Goal: Information Seeking & Learning: Learn about a topic

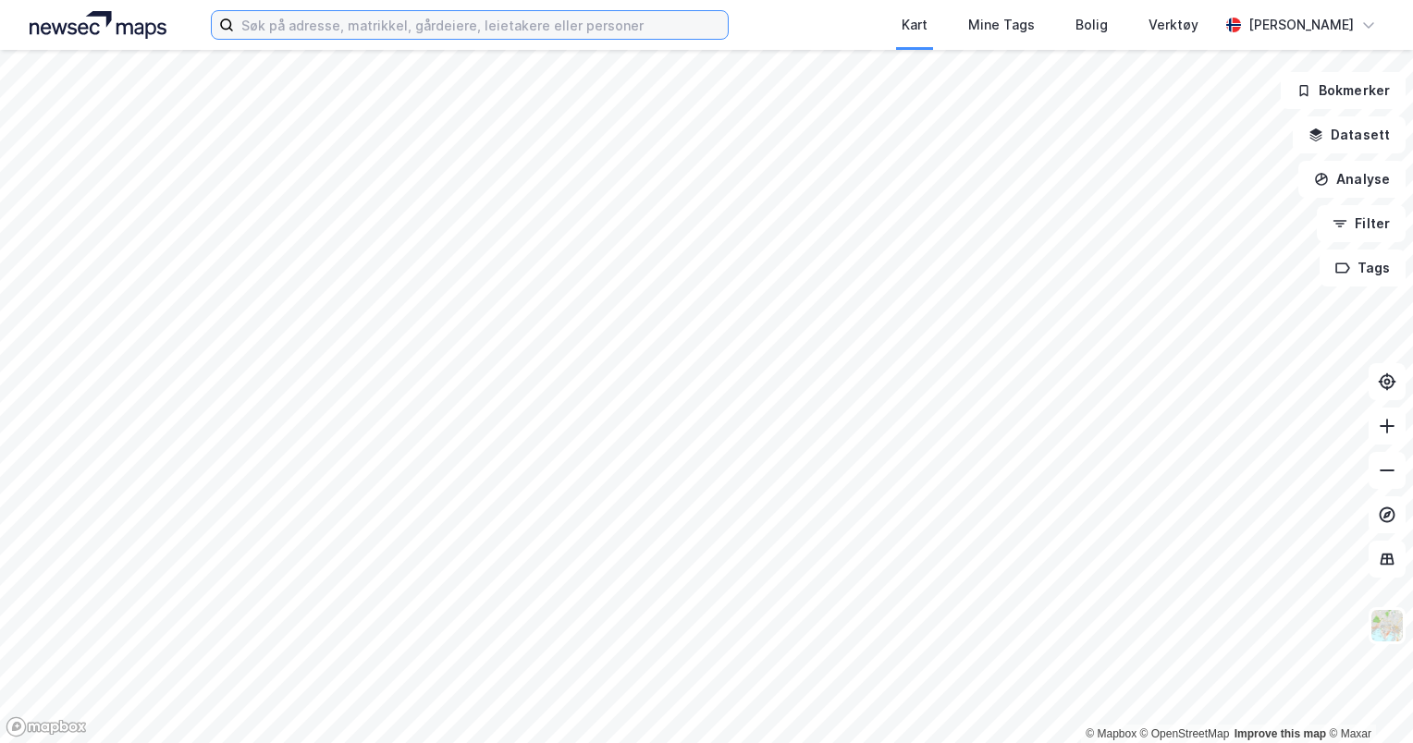
click at [445, 30] on input at bounding box center [481, 25] width 494 height 28
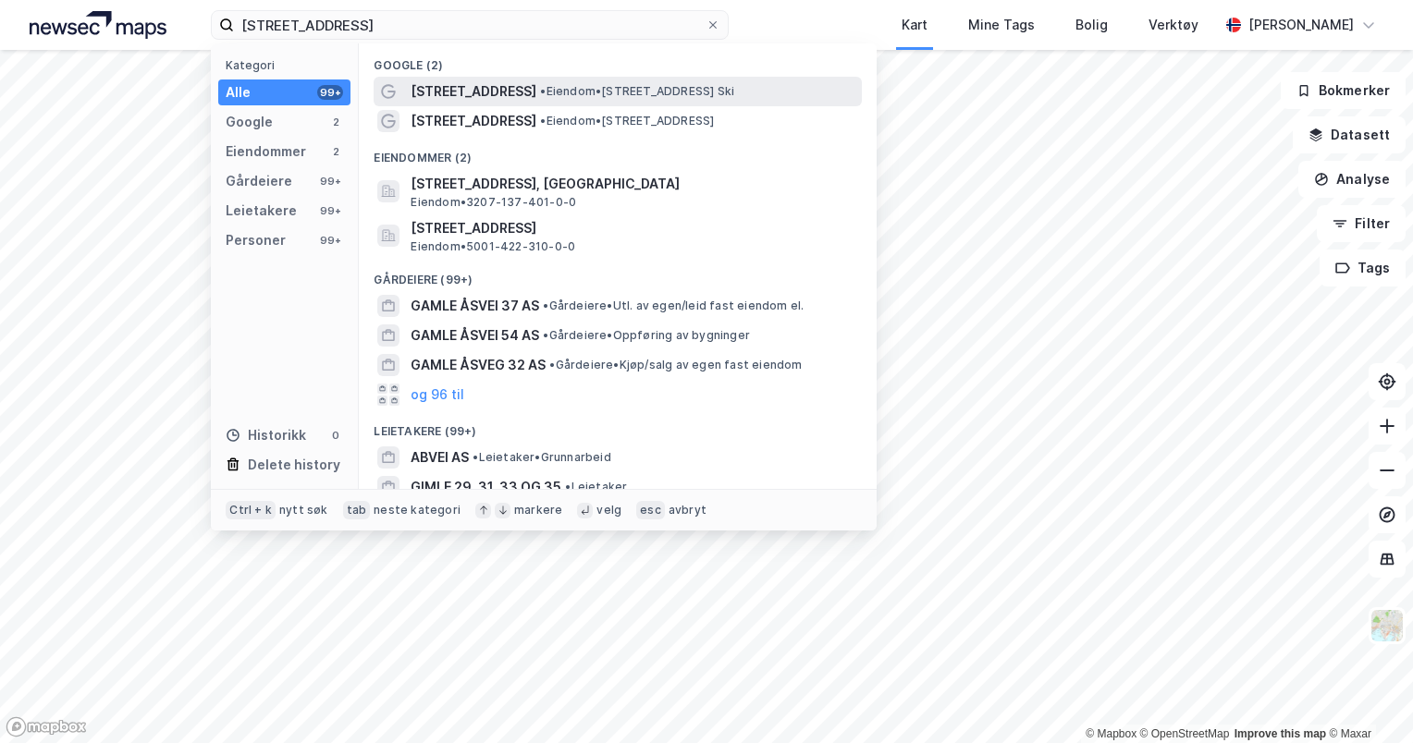
click at [514, 104] on div "[STREET_ADDRESS] • Eiendom • [STREET_ADDRESS]" at bounding box center [618, 92] width 488 height 30
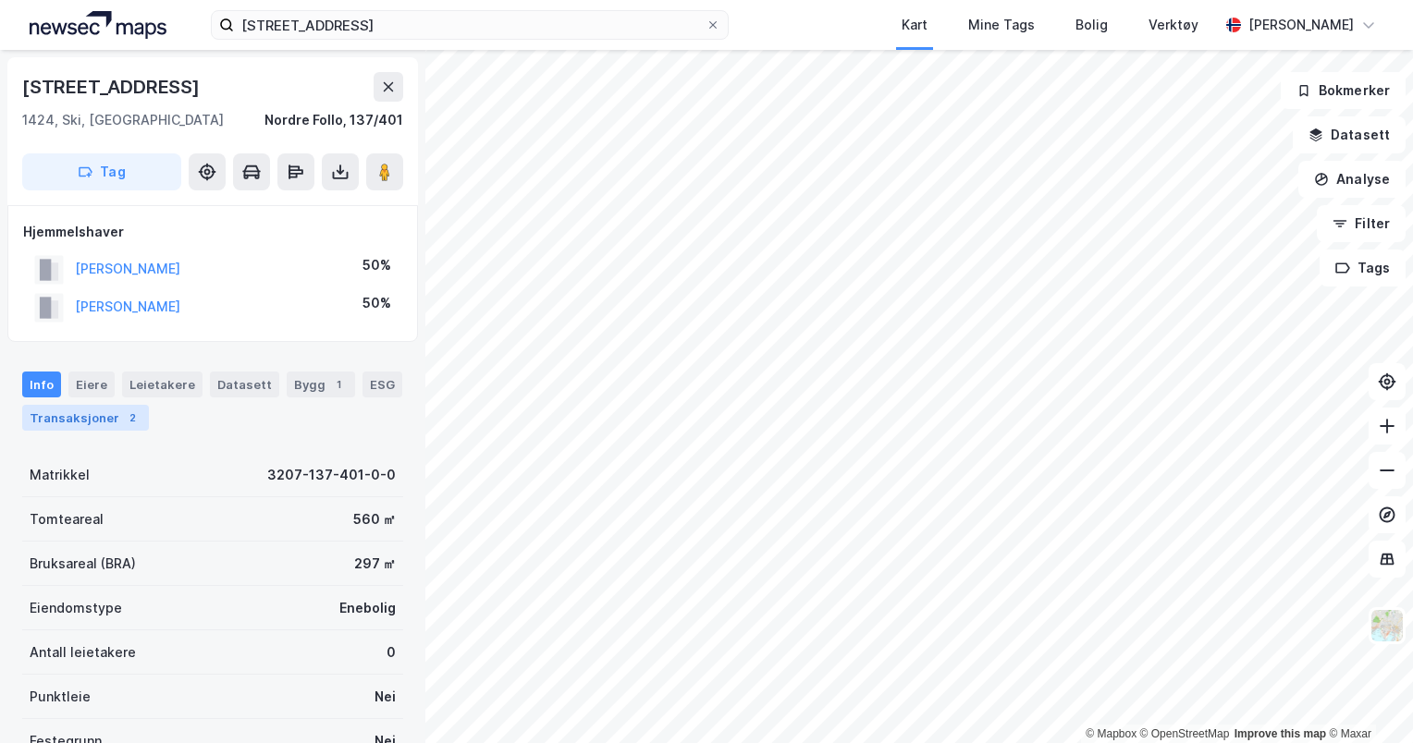
click at [81, 414] on div "Transaksjoner 2" at bounding box center [85, 418] width 127 height 26
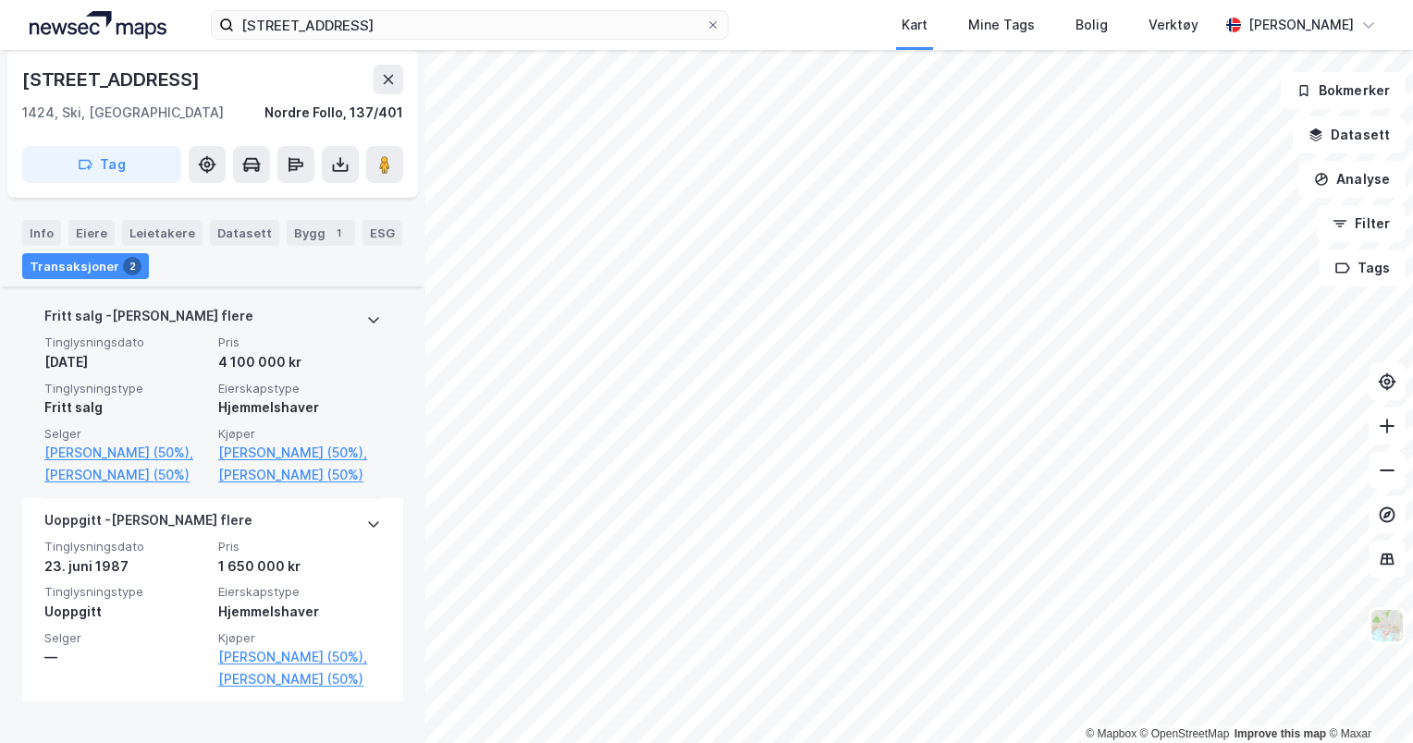
scroll to position [485, 0]
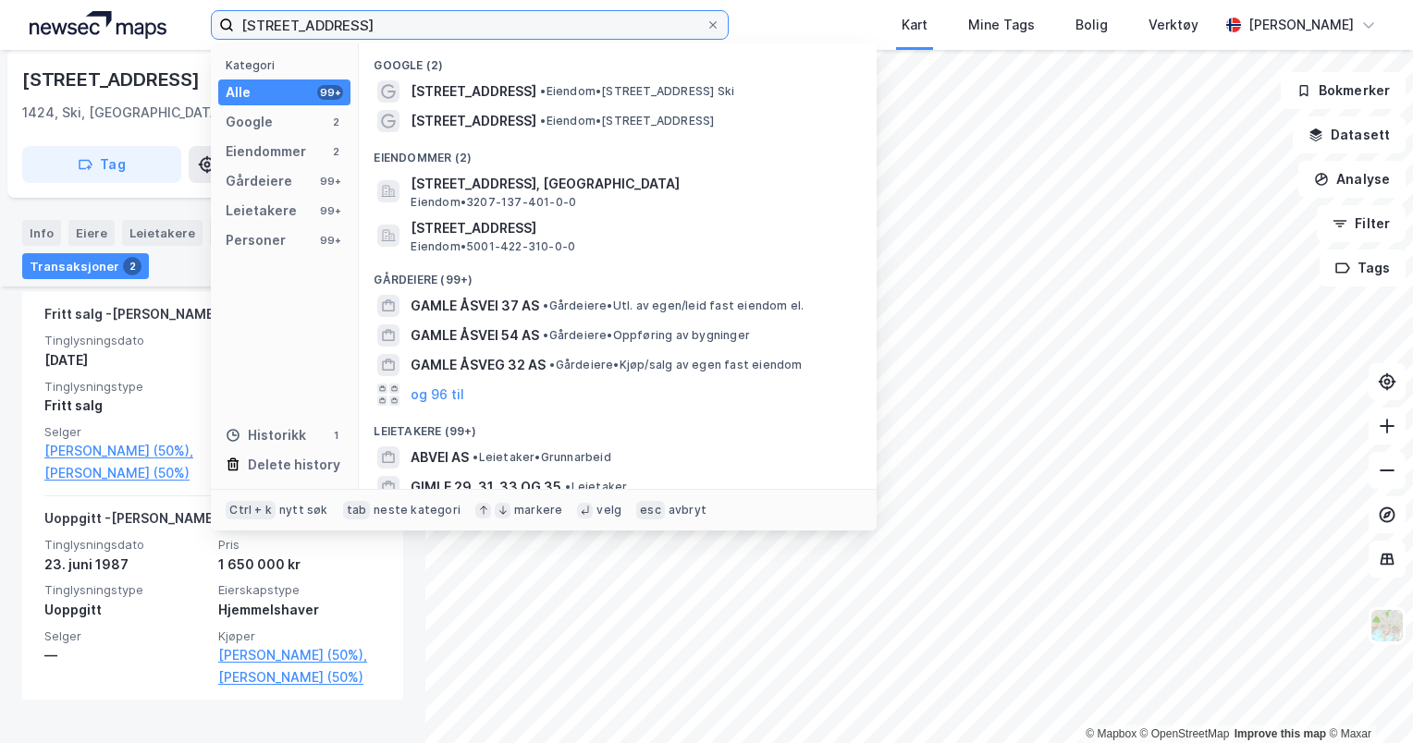
click at [470, 26] on input "[STREET_ADDRESS]" at bounding box center [470, 25] width 472 height 28
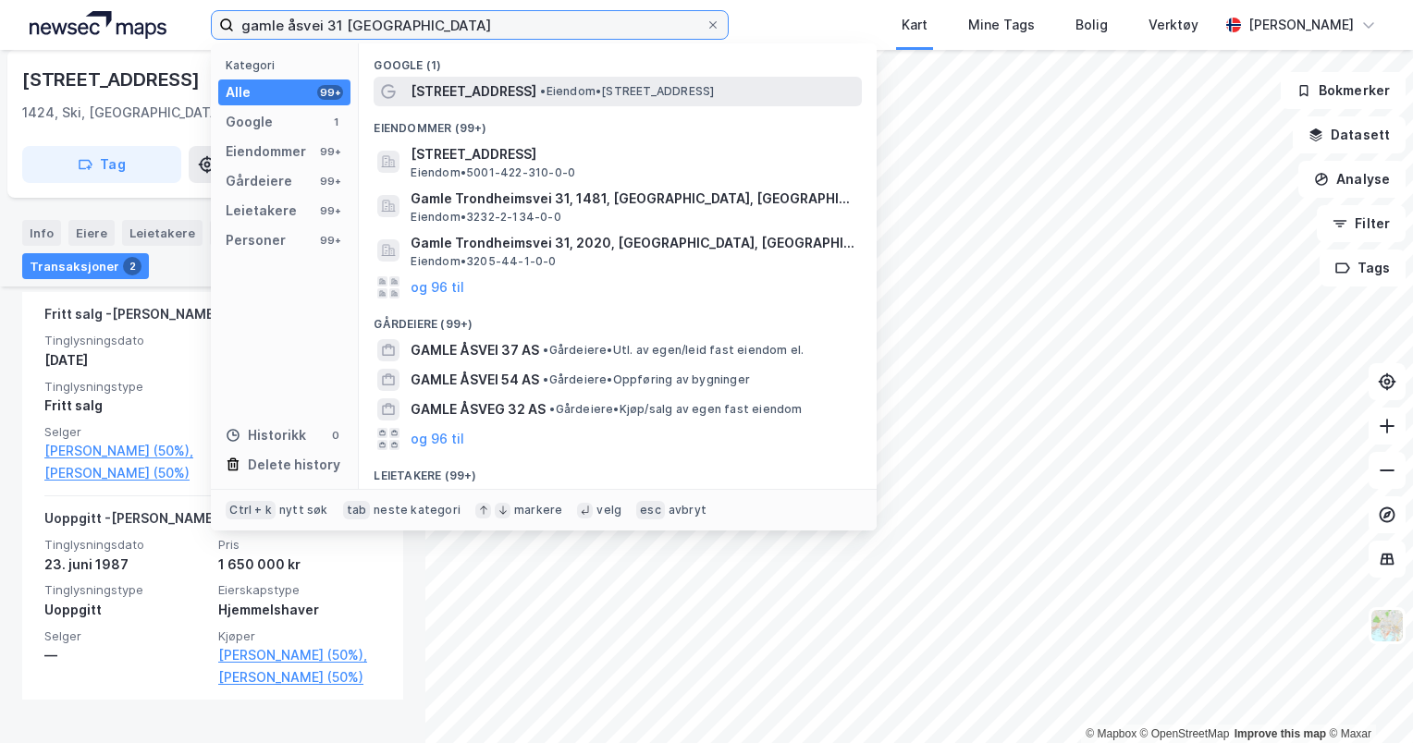
type input "gamle åsvei 31 [GEOGRAPHIC_DATA]"
click at [496, 92] on span "[STREET_ADDRESS]" at bounding box center [474, 91] width 126 height 22
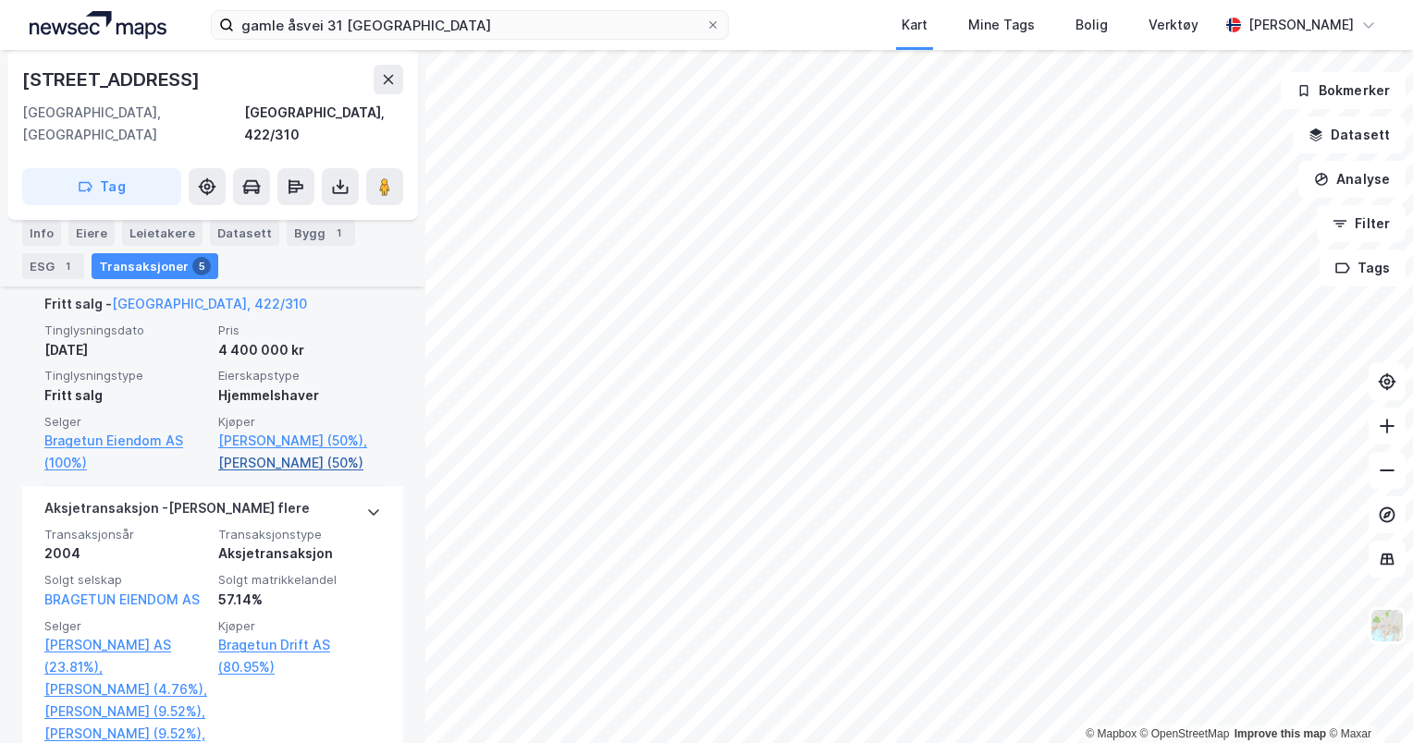
scroll to position [462, 0]
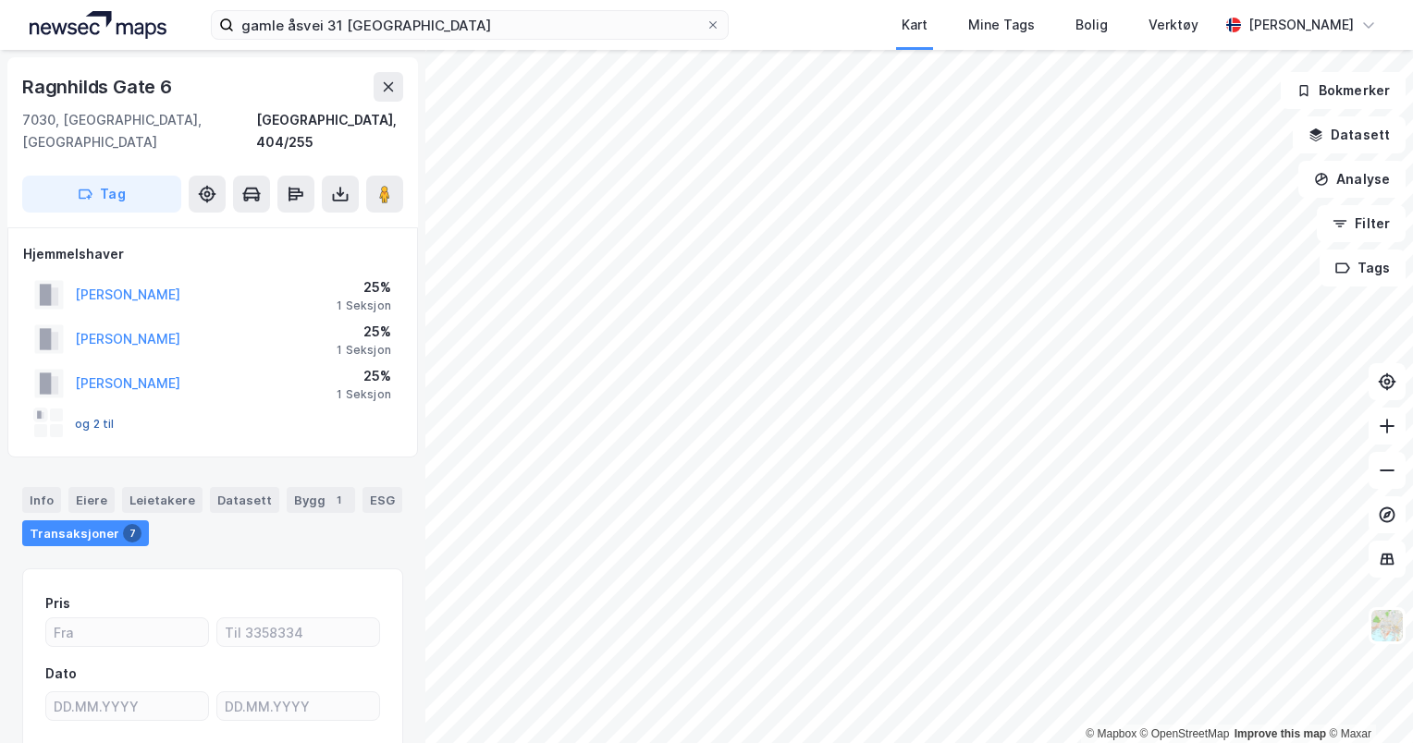
click at [0, 0] on button "og 2 til" at bounding box center [0, 0] width 0 height 0
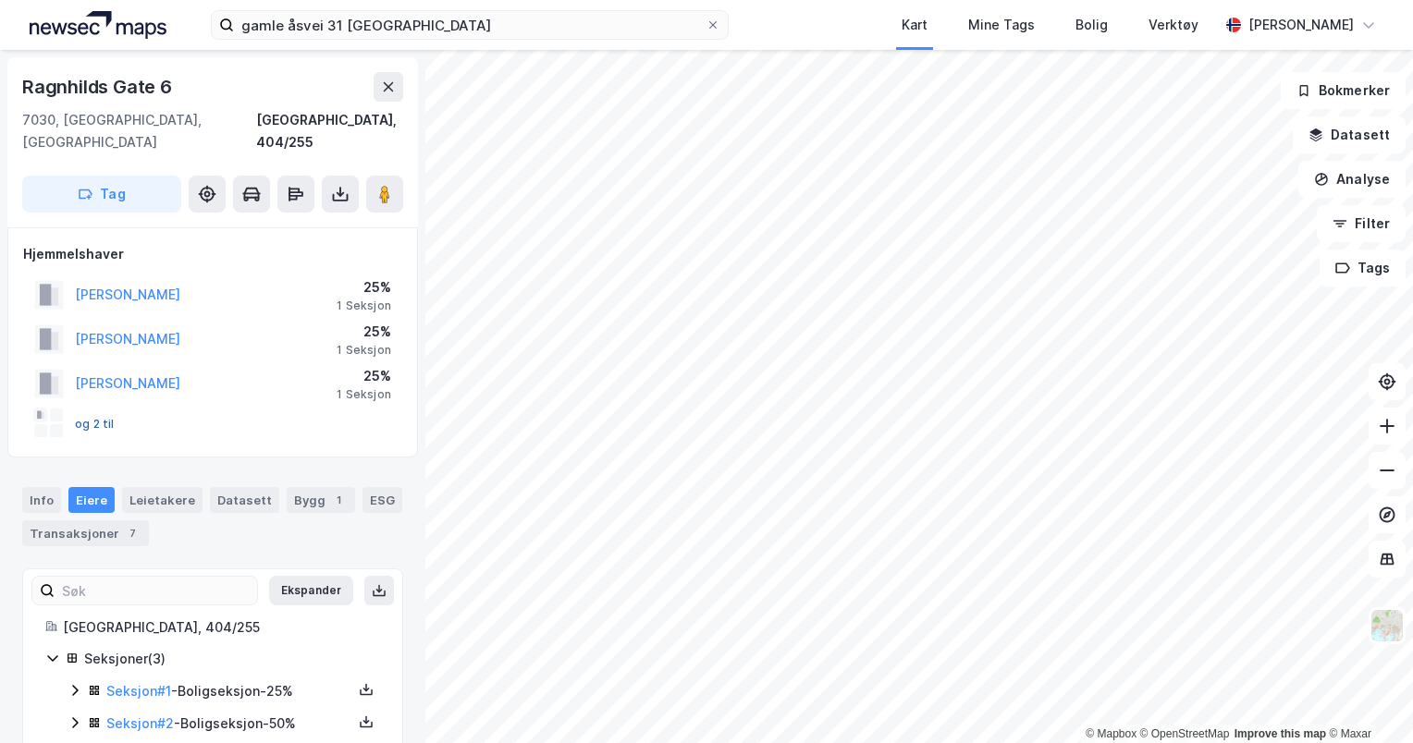
click at [0, 0] on button "og 2 til" at bounding box center [0, 0] width 0 height 0
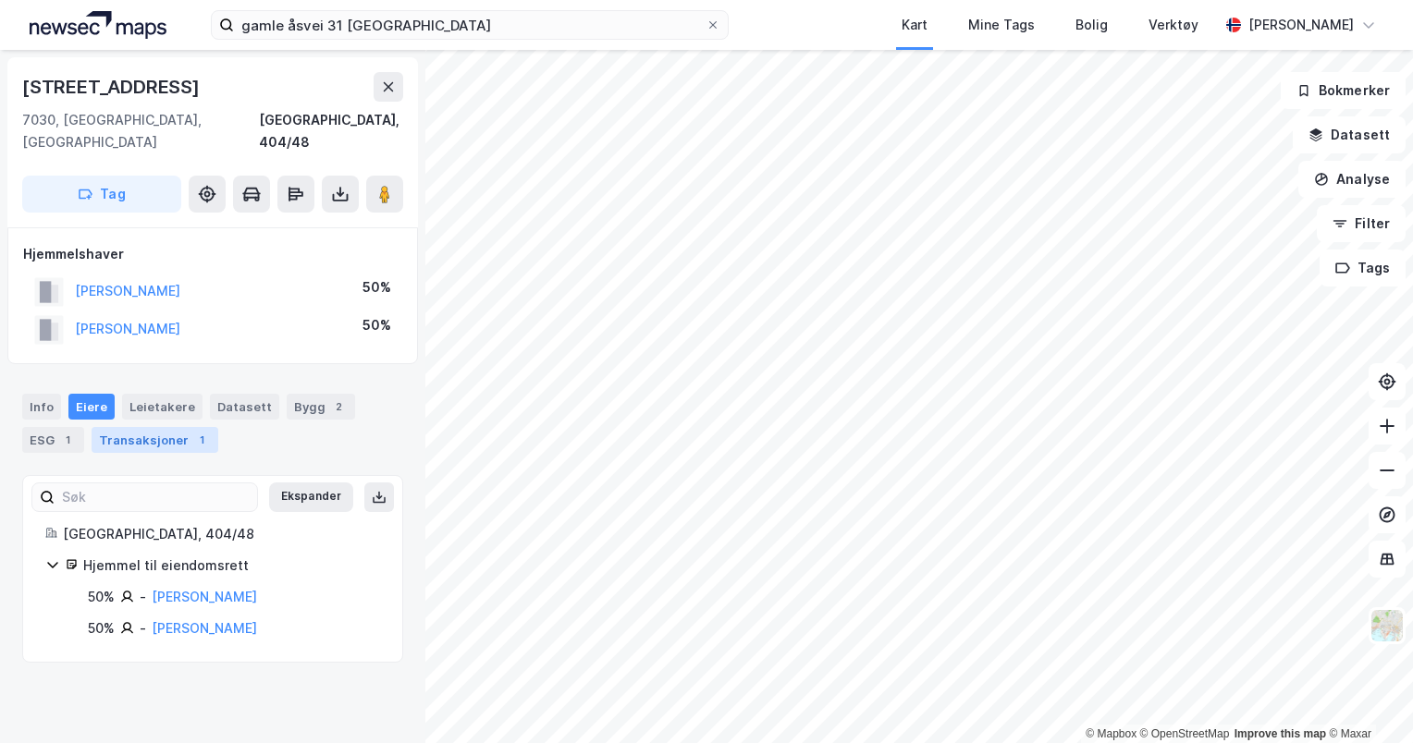
click at [165, 427] on div "Transaksjoner 1" at bounding box center [155, 440] width 127 height 26
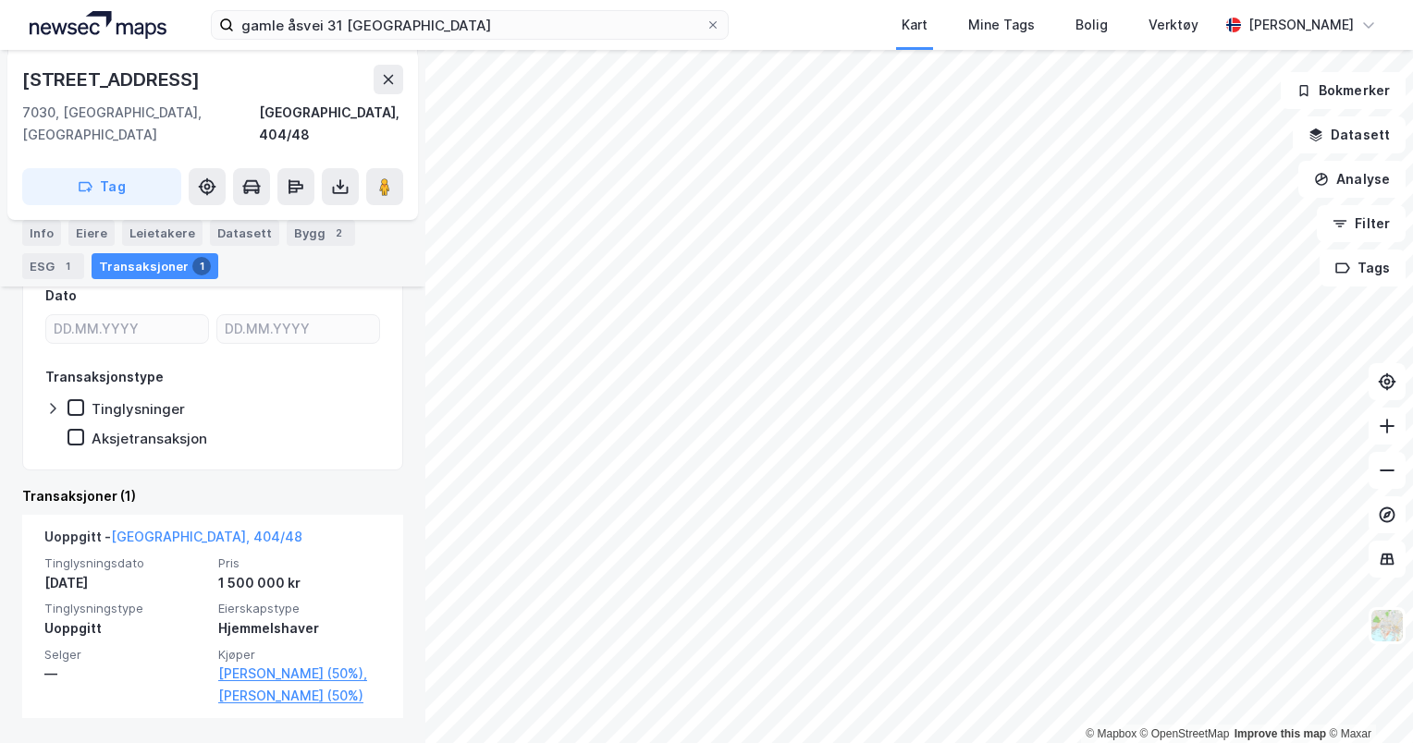
scroll to position [302, 0]
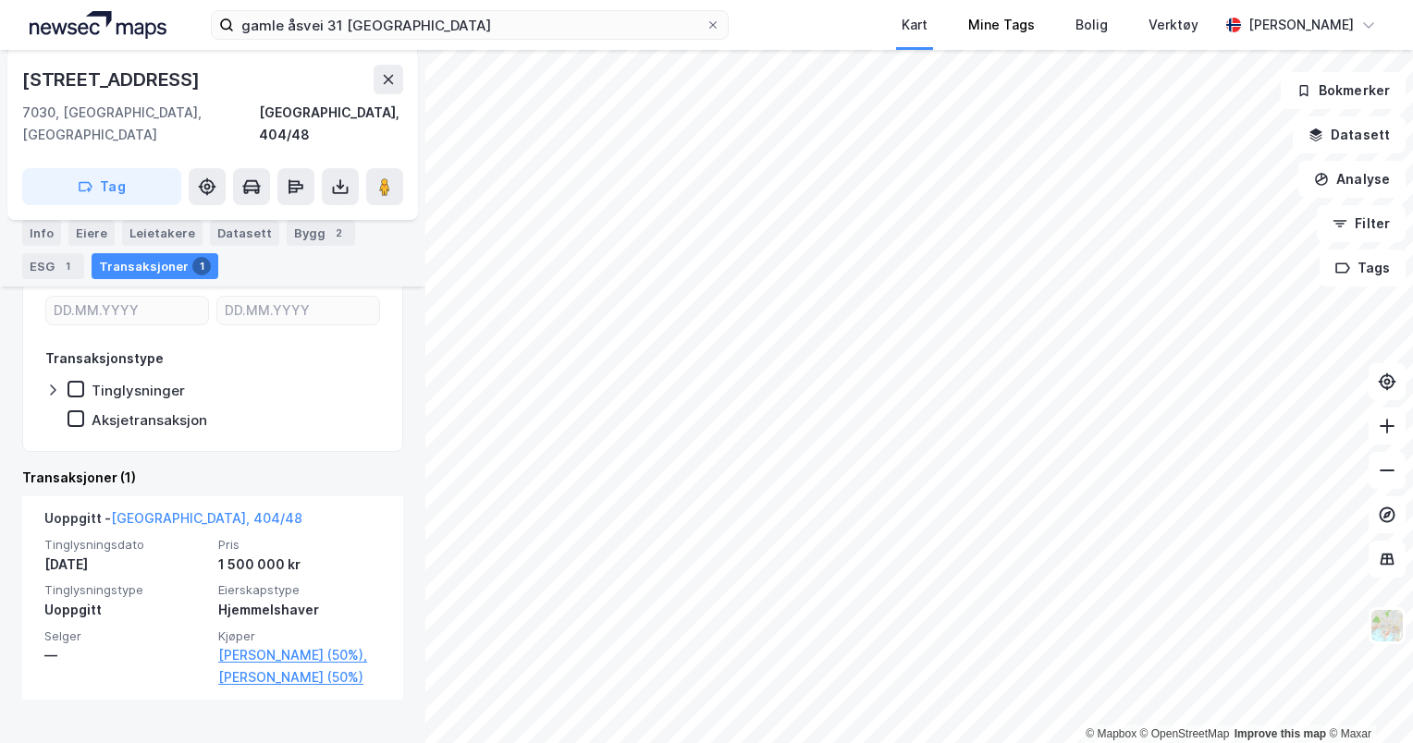
click at [1044, 48] on div "gamle åsvei 31 trondheim Kart Mine Tags Bolig Verktøy [PERSON_NAME] © Mapbox © …" at bounding box center [706, 371] width 1413 height 743
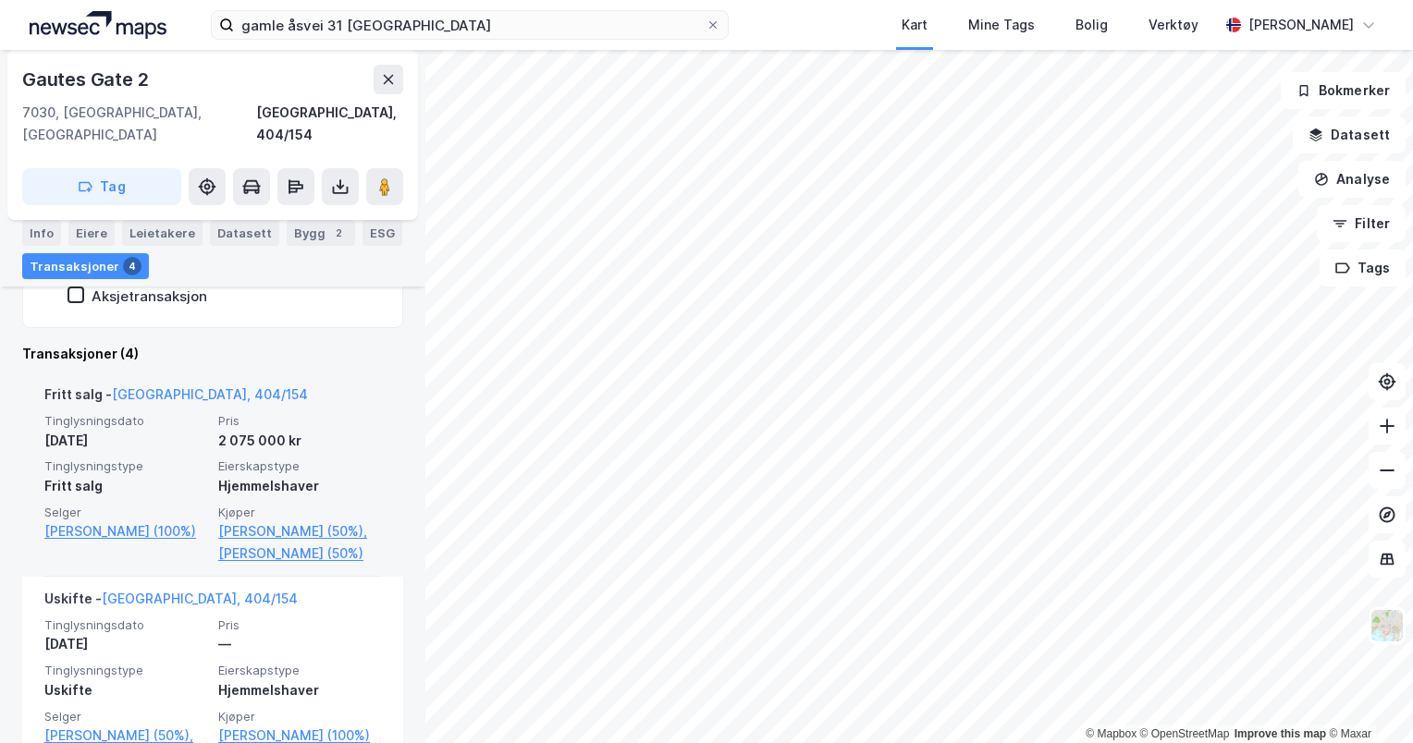
scroll to position [424, 0]
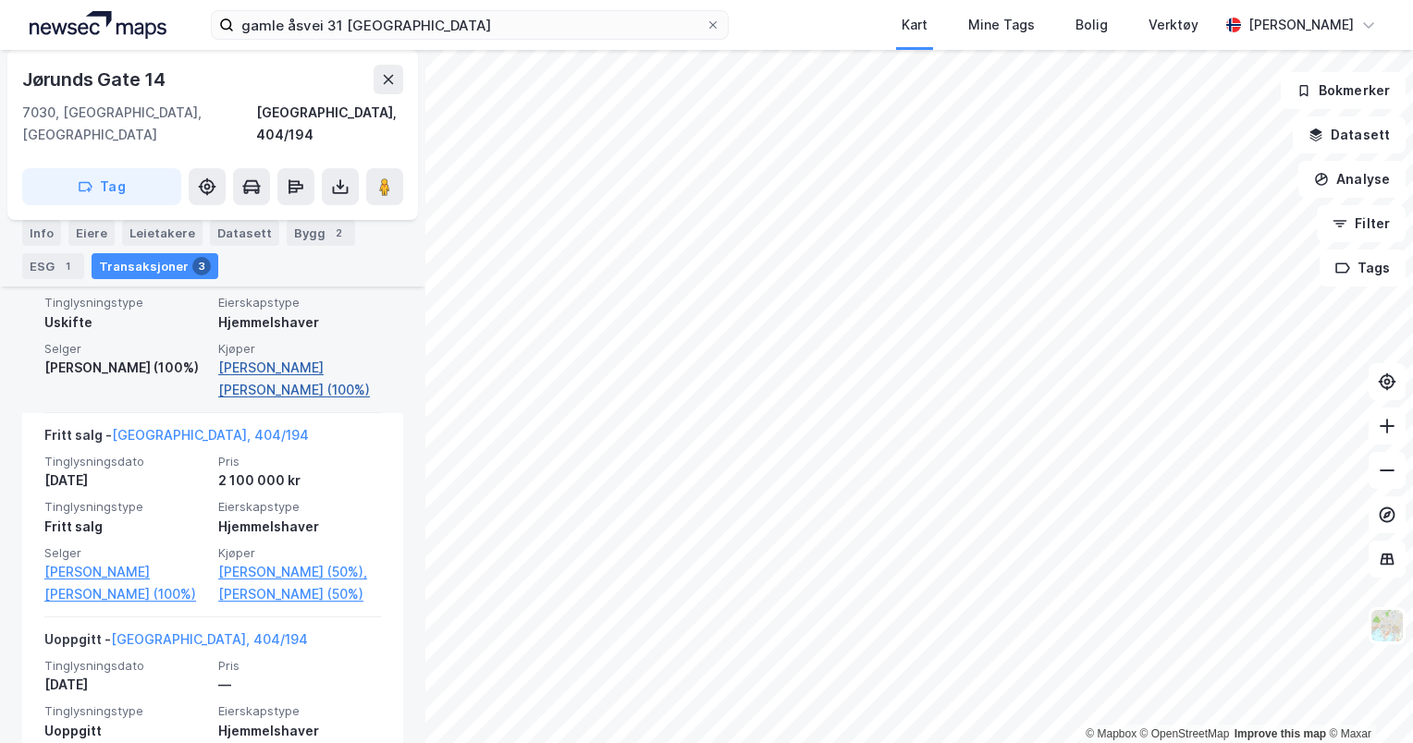
scroll to position [596, 0]
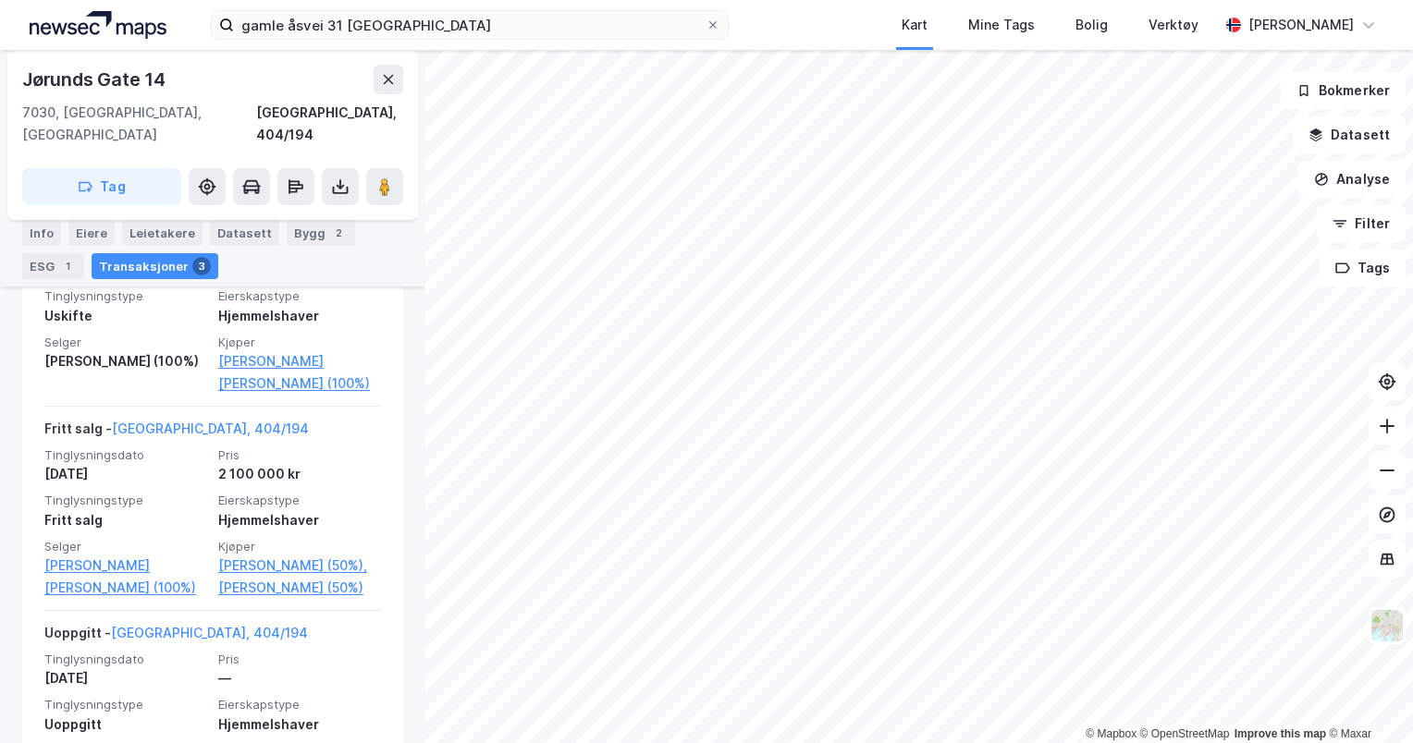
click at [875, 743] on html "gamle åsvei 31 trondheim Kart Mine Tags Bolig Verktøy [PERSON_NAME] © Mapbox © …" at bounding box center [706, 371] width 1413 height 743
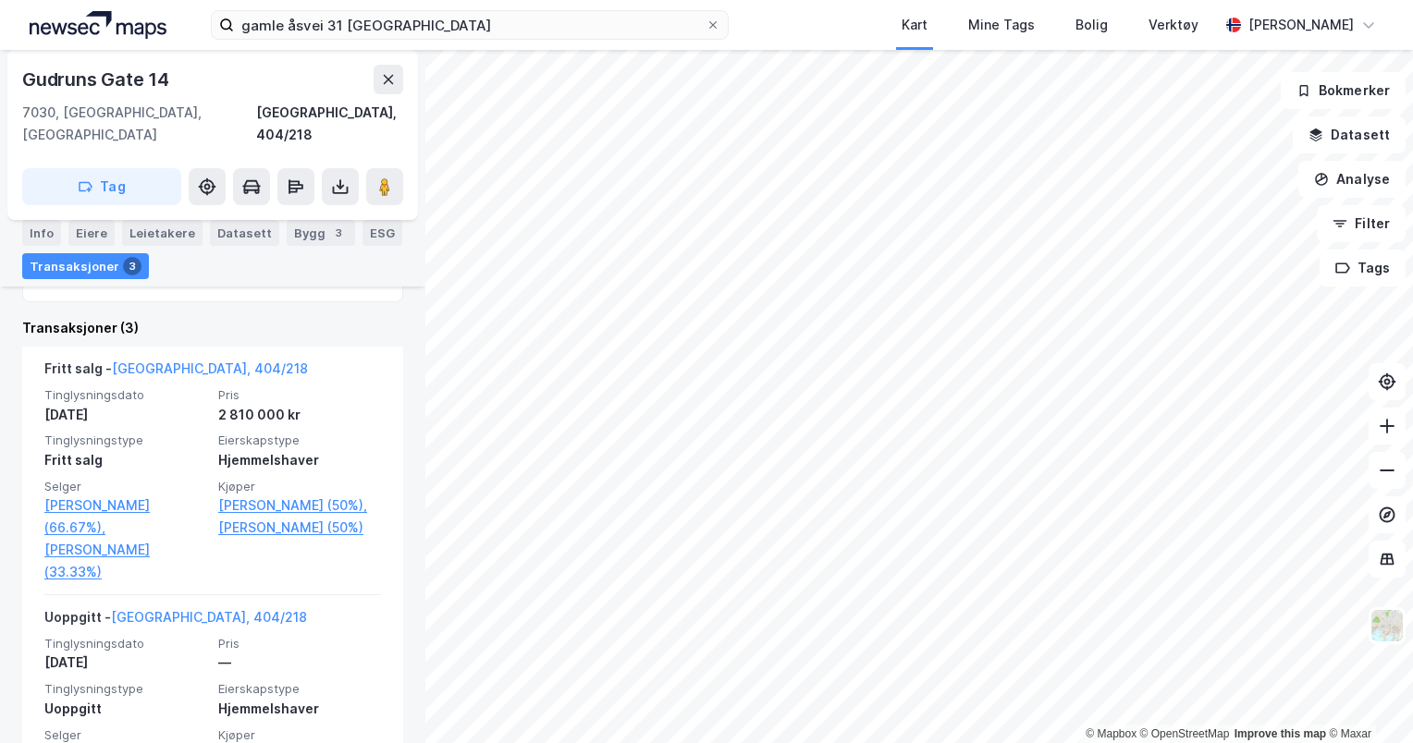
scroll to position [462, 0]
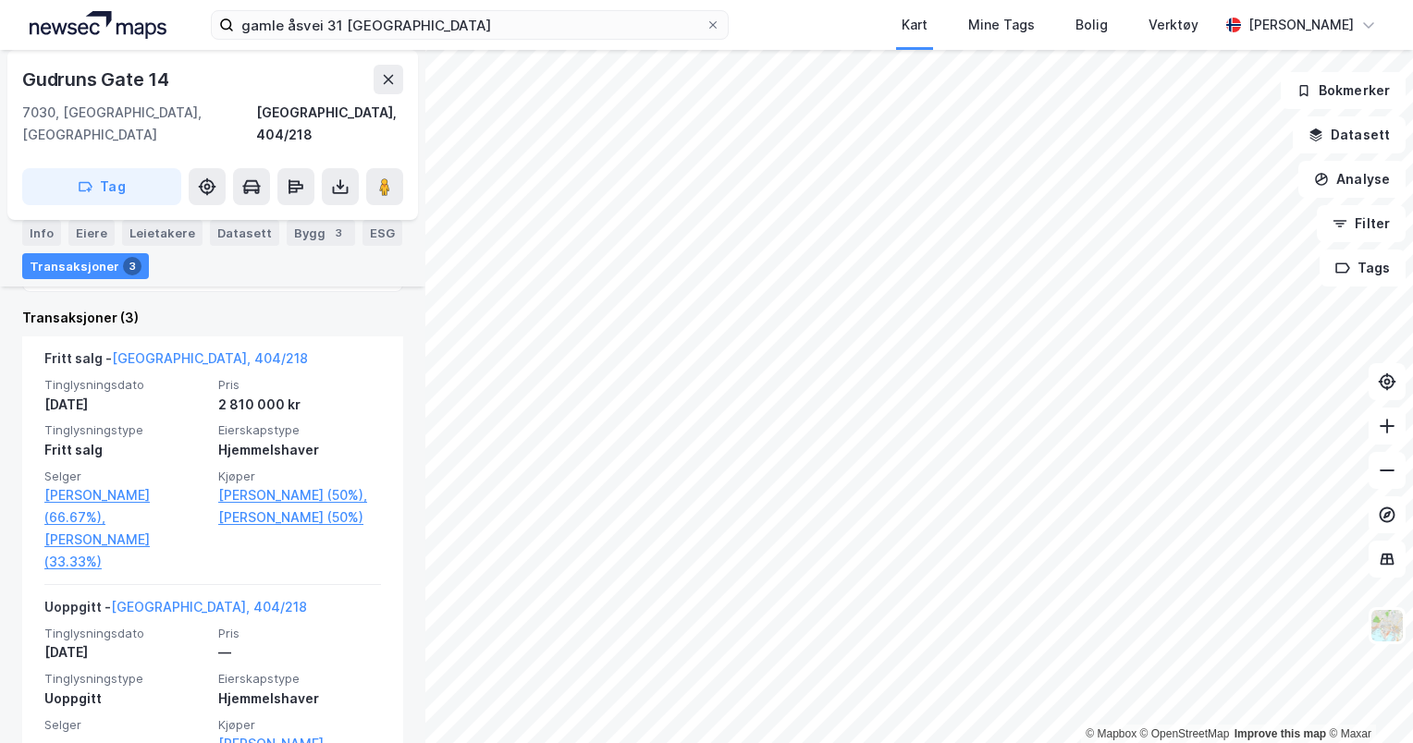
click at [860, 743] on html "gamle åsvei 31 trondheim Kart Mine Tags Bolig Verktøy [PERSON_NAME] © Mapbox © …" at bounding box center [706, 371] width 1413 height 743
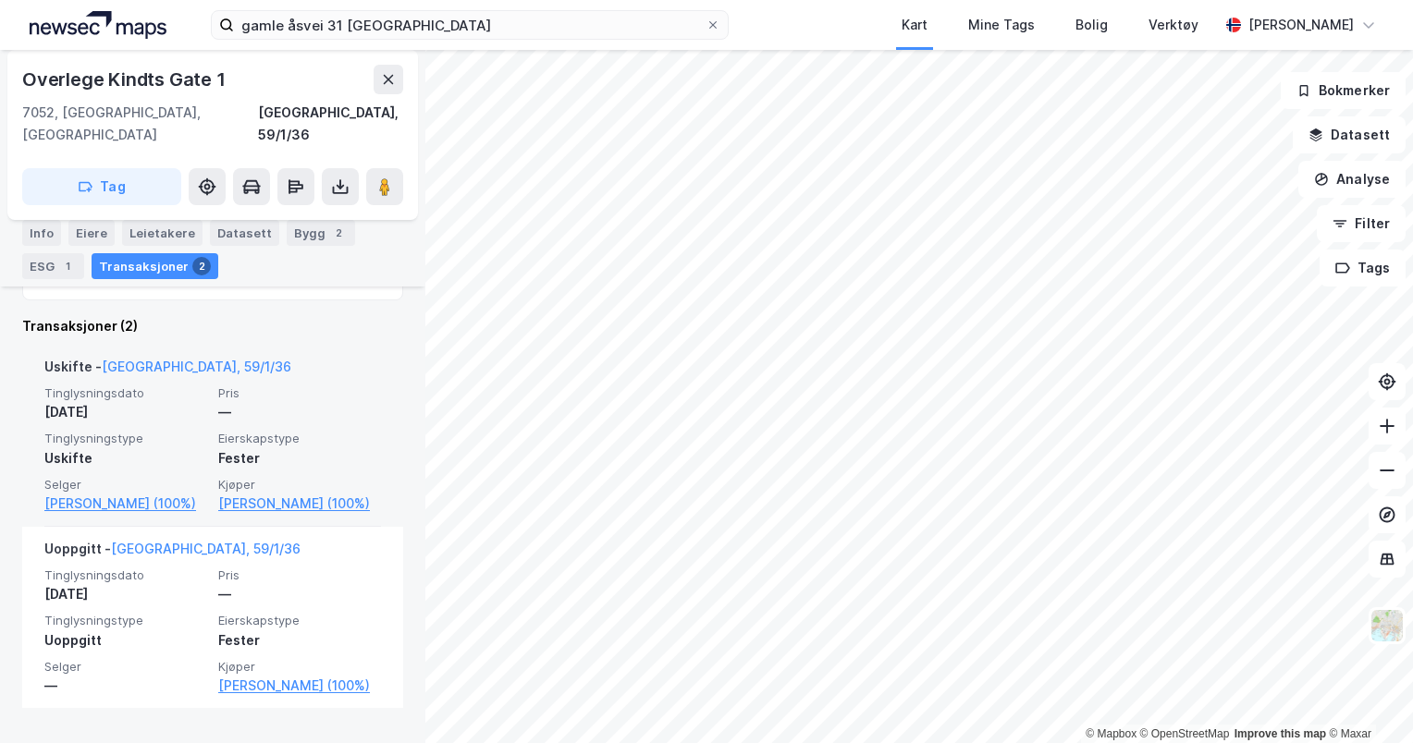
scroll to position [515, 0]
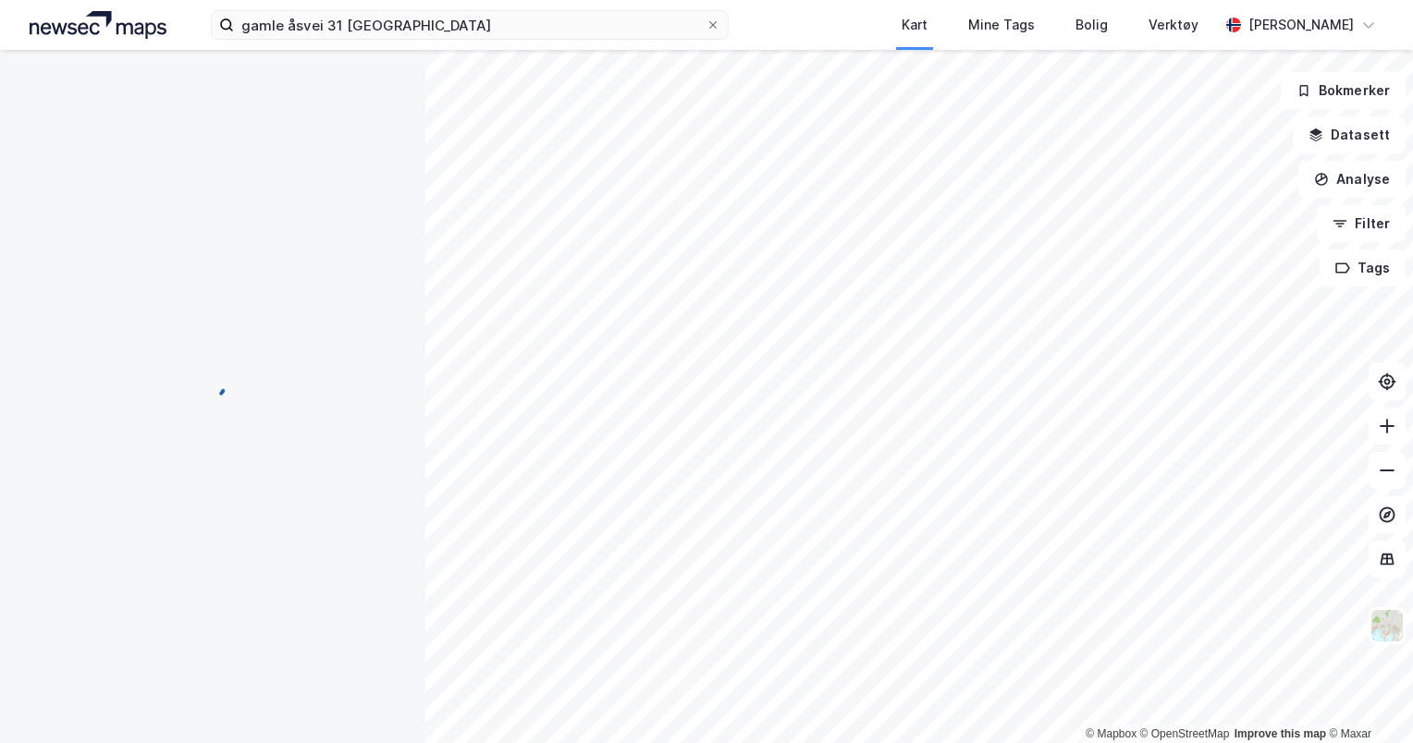
scroll to position [1, 0]
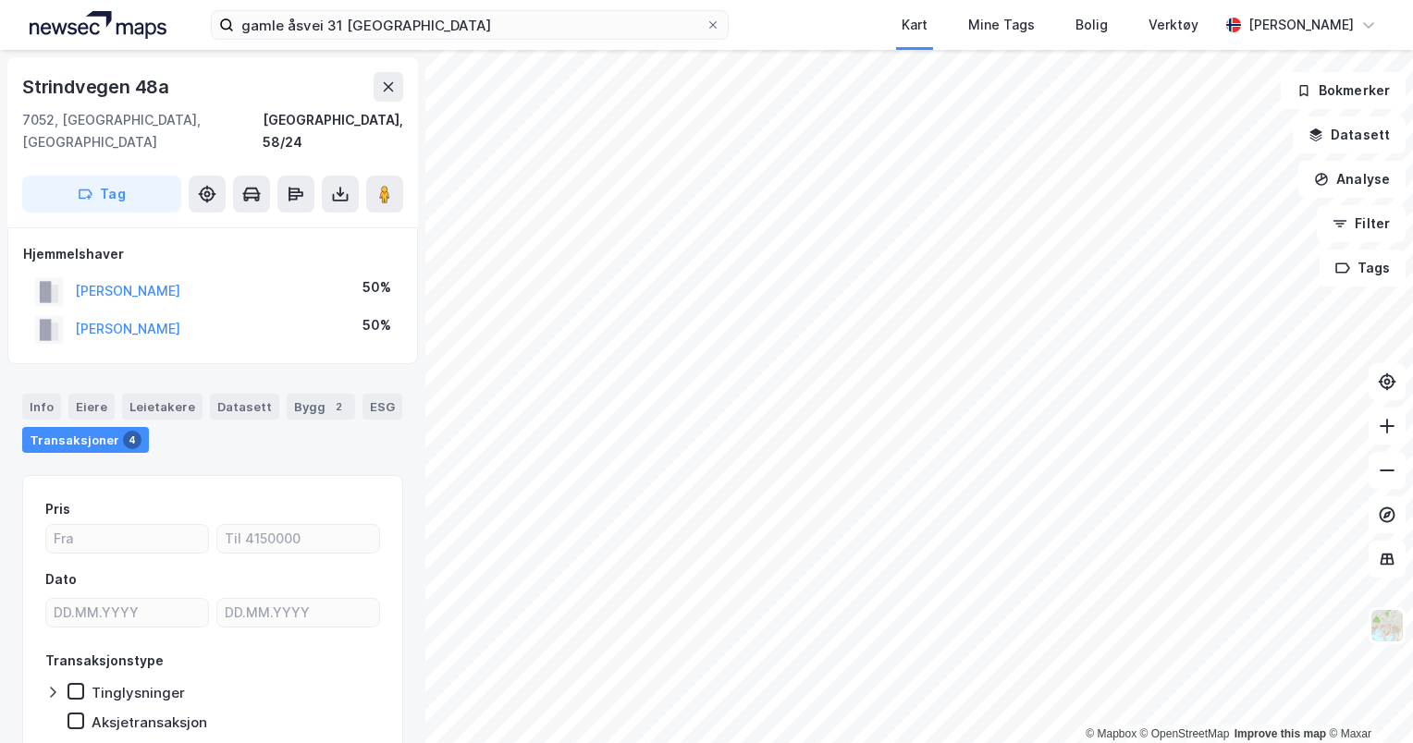
scroll to position [1, 0]
click at [654, 743] on html "gamle åsvei 31 trondheim Kart Mine Tags Bolig Verktøy [PERSON_NAME] © Mapbox © …" at bounding box center [706, 371] width 1413 height 743
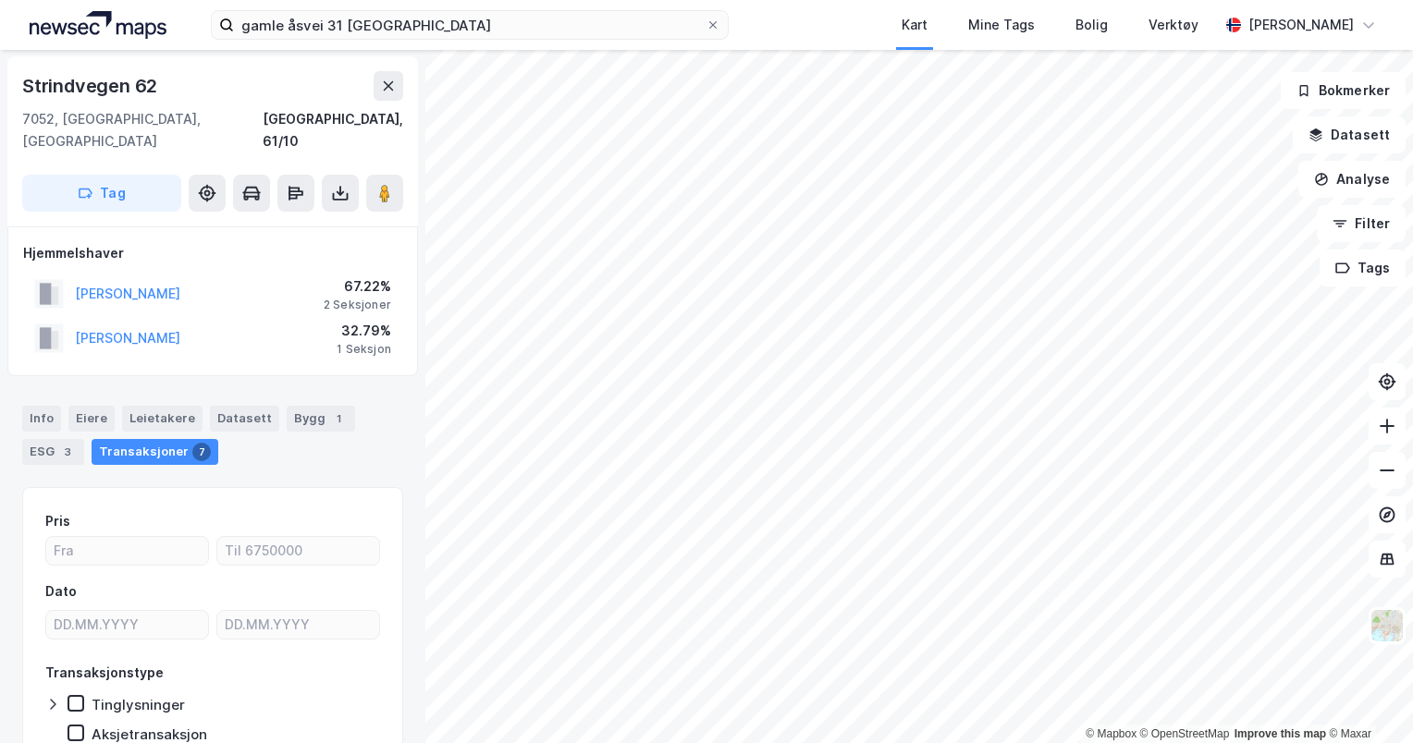
scroll to position [1, 0]
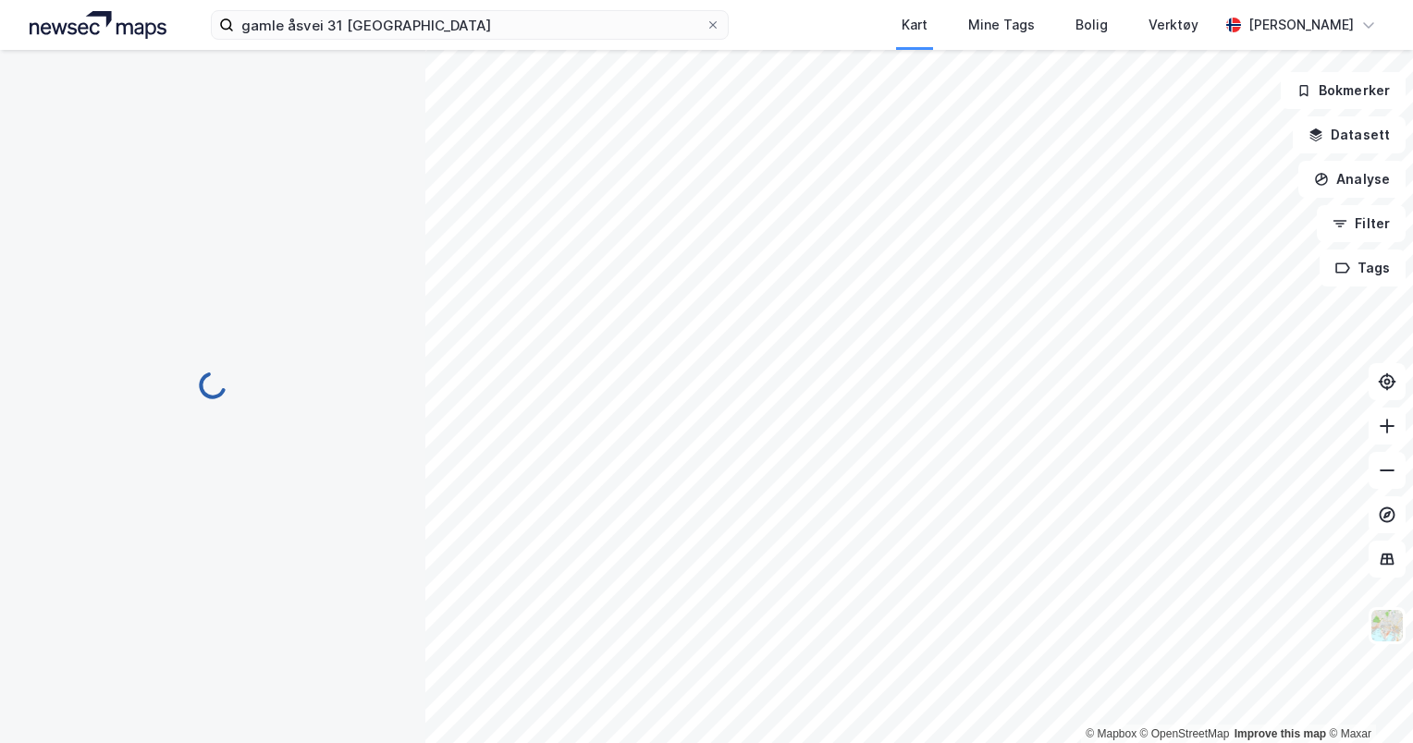
scroll to position [1, 0]
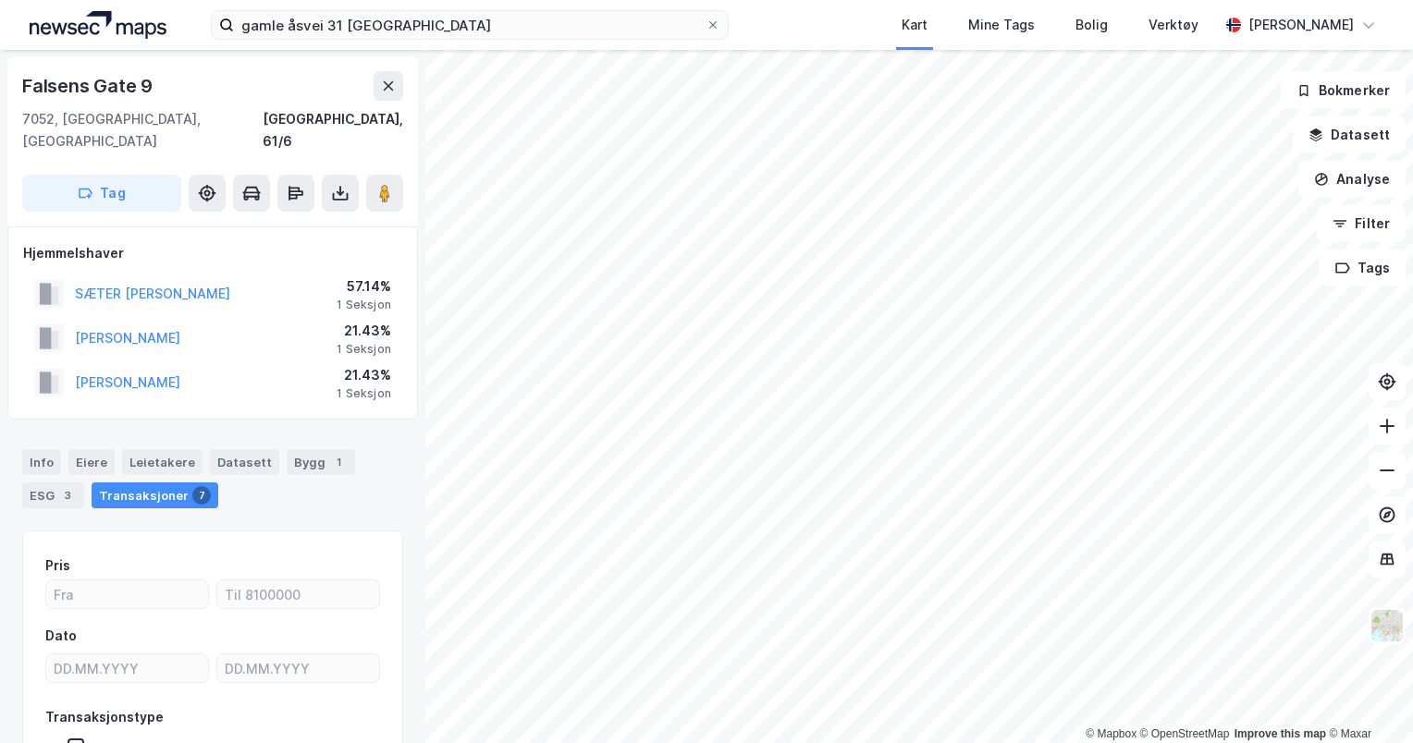
scroll to position [1, 0]
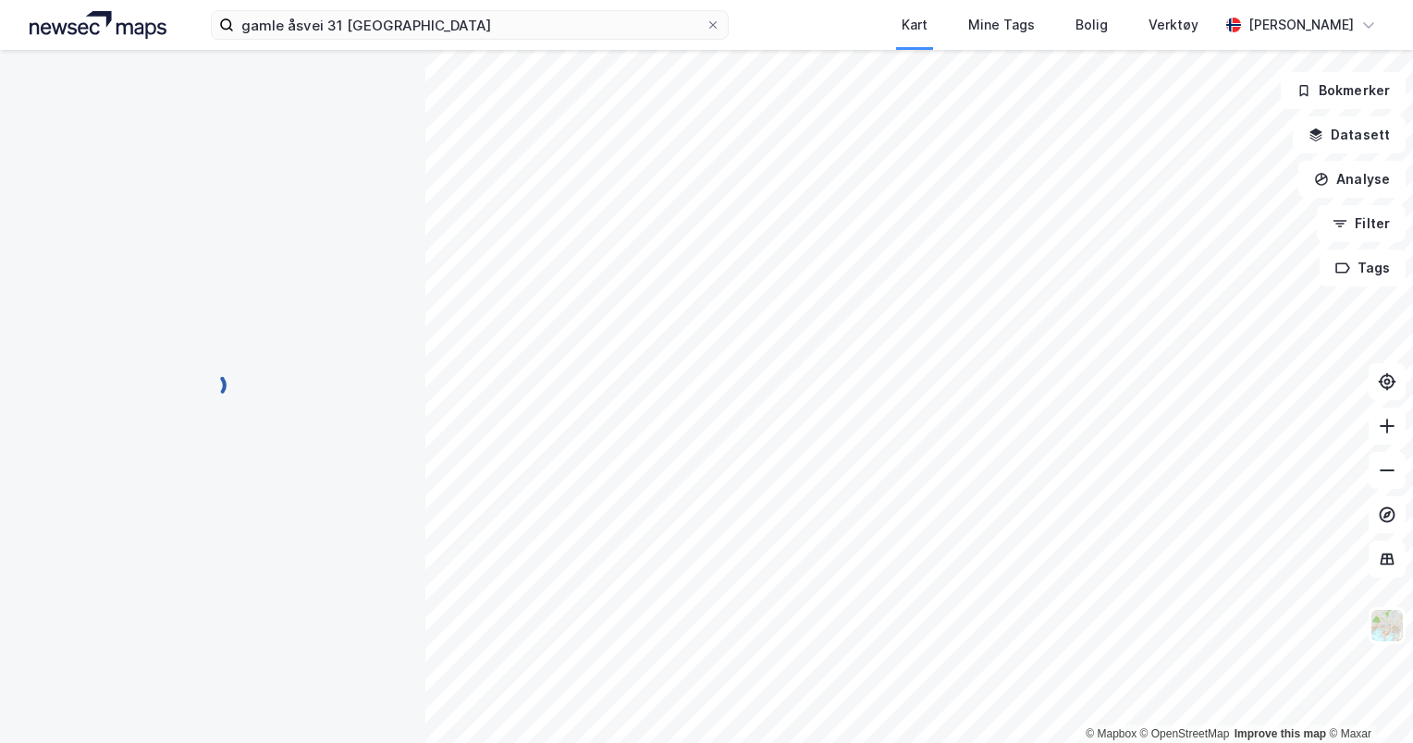
scroll to position [1, 0]
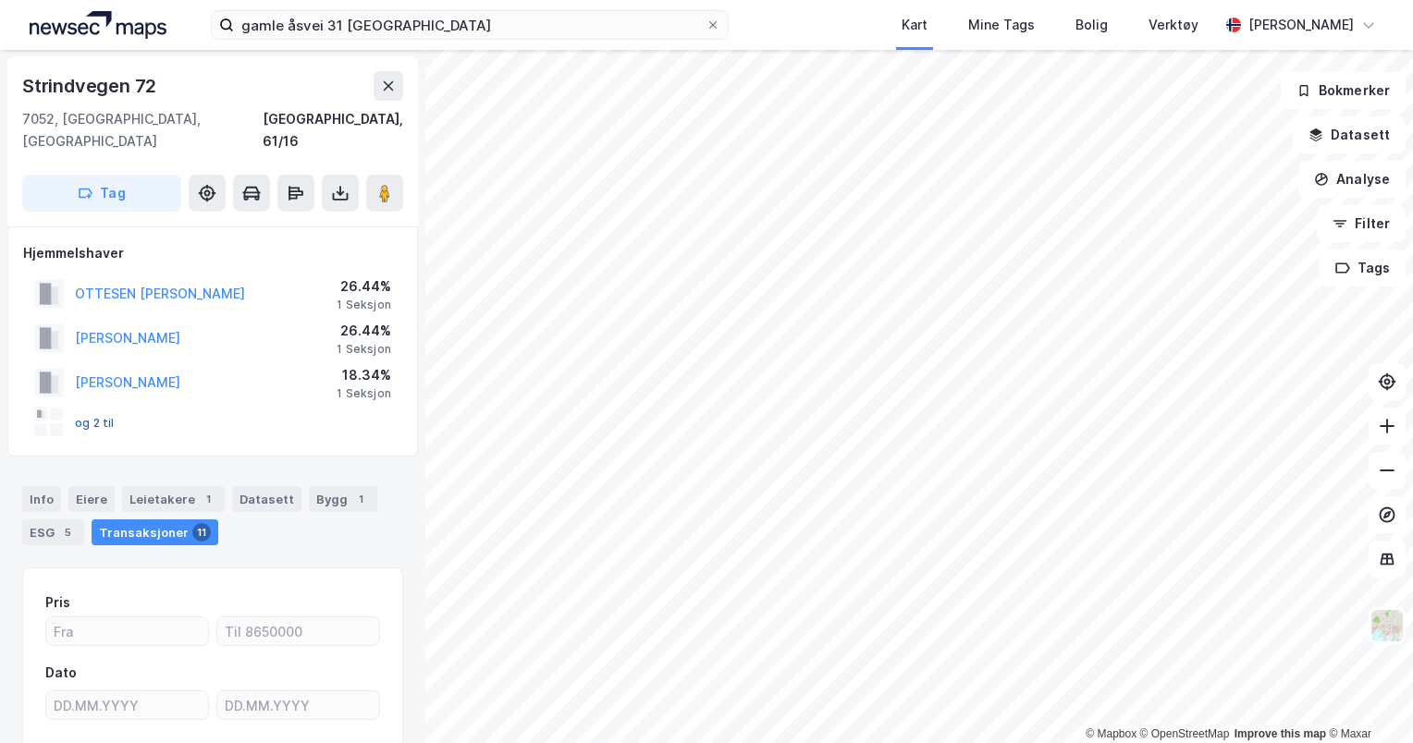
click at [0, 0] on button "og 2 til" at bounding box center [0, 0] width 0 height 0
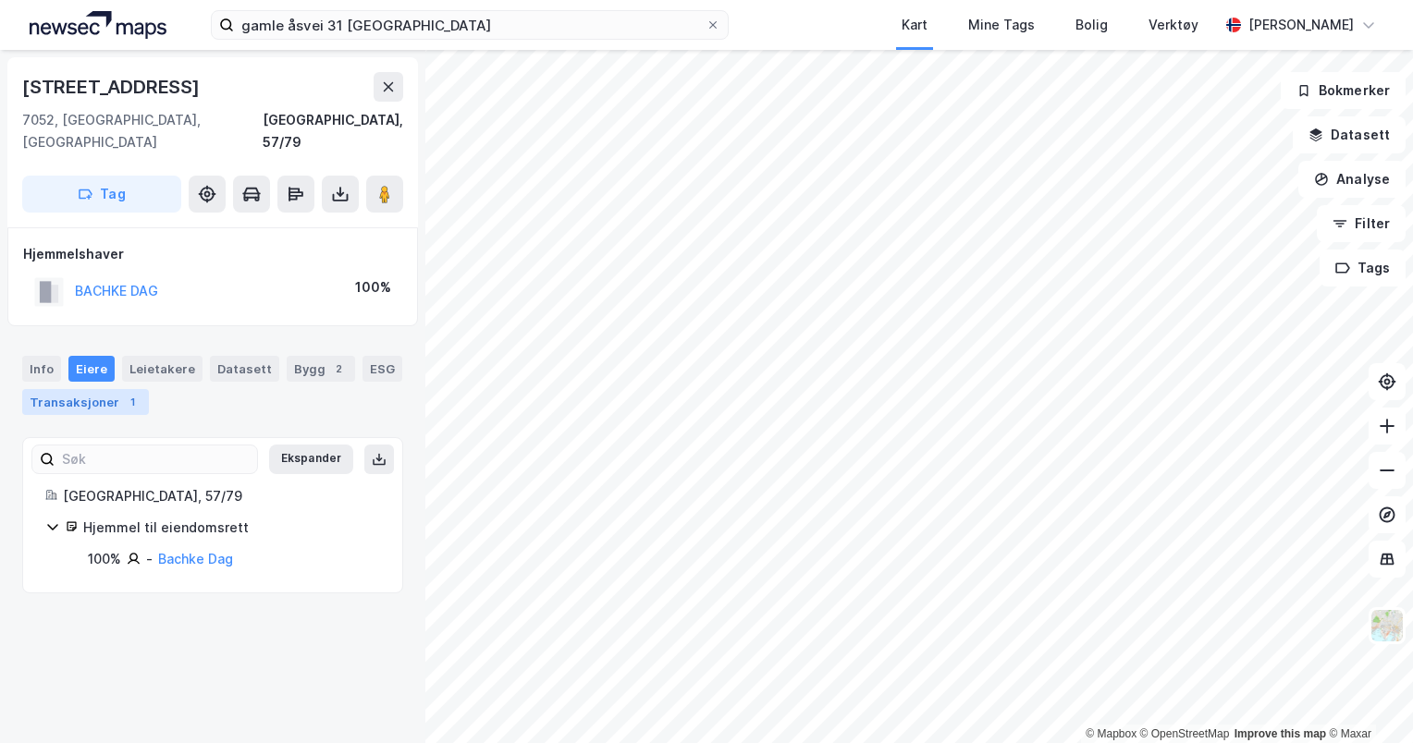
click at [41, 389] on div "Transaksjoner 1" at bounding box center [85, 402] width 127 height 26
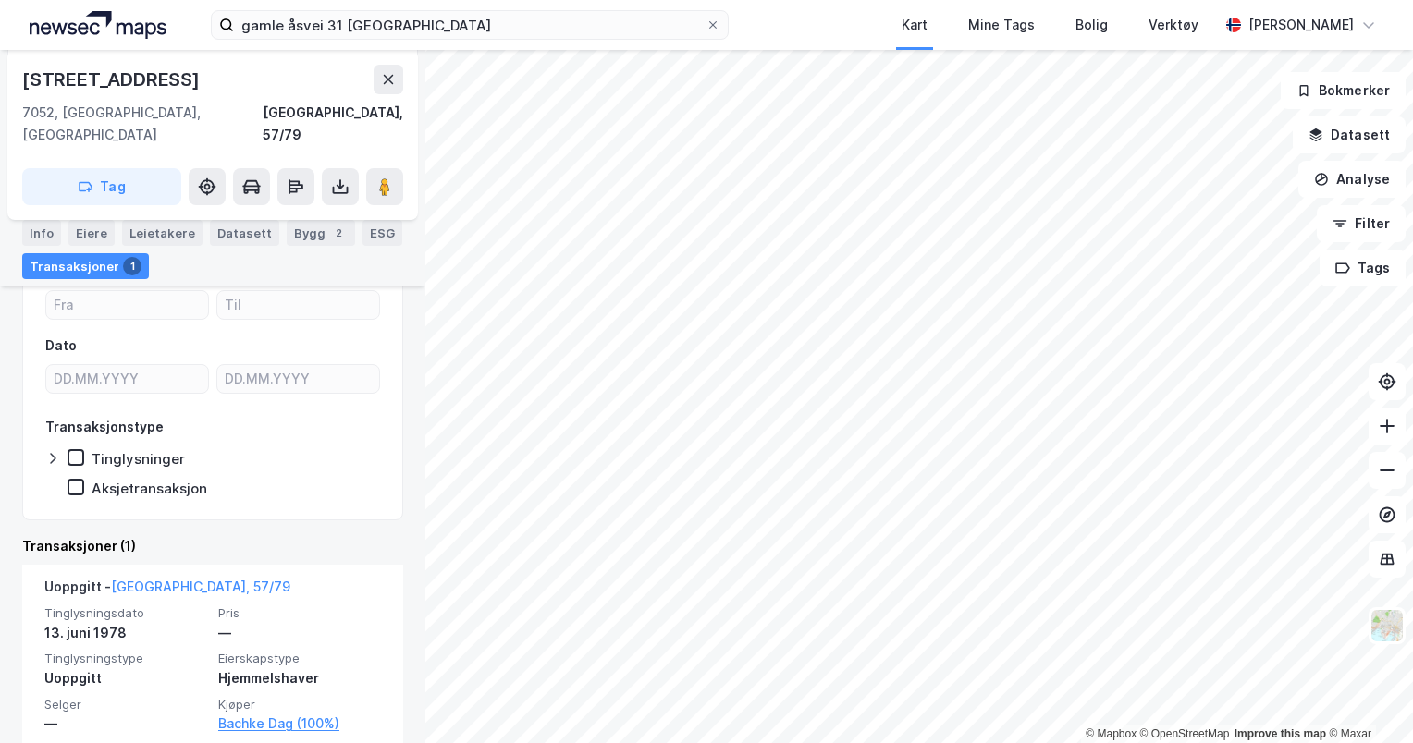
scroll to position [198, 0]
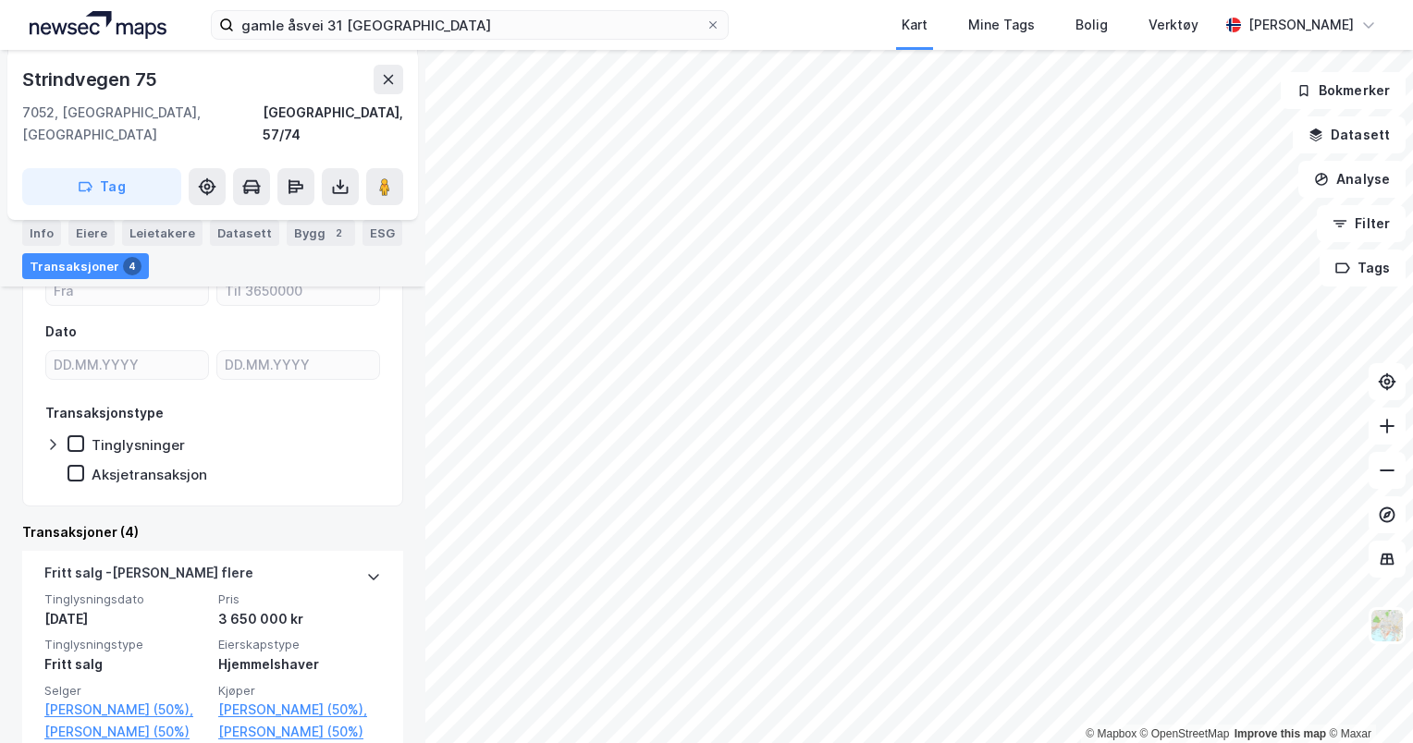
scroll to position [277, 0]
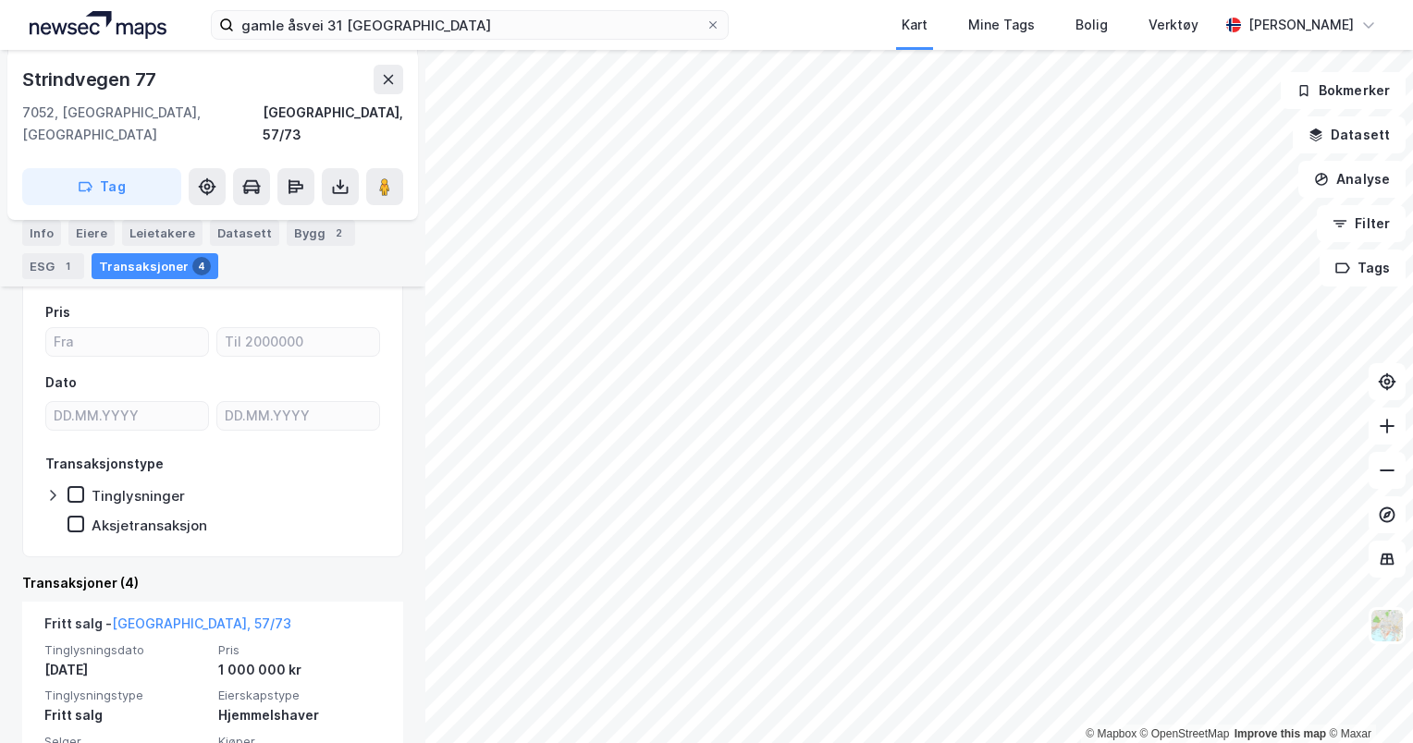
scroll to position [185, 0]
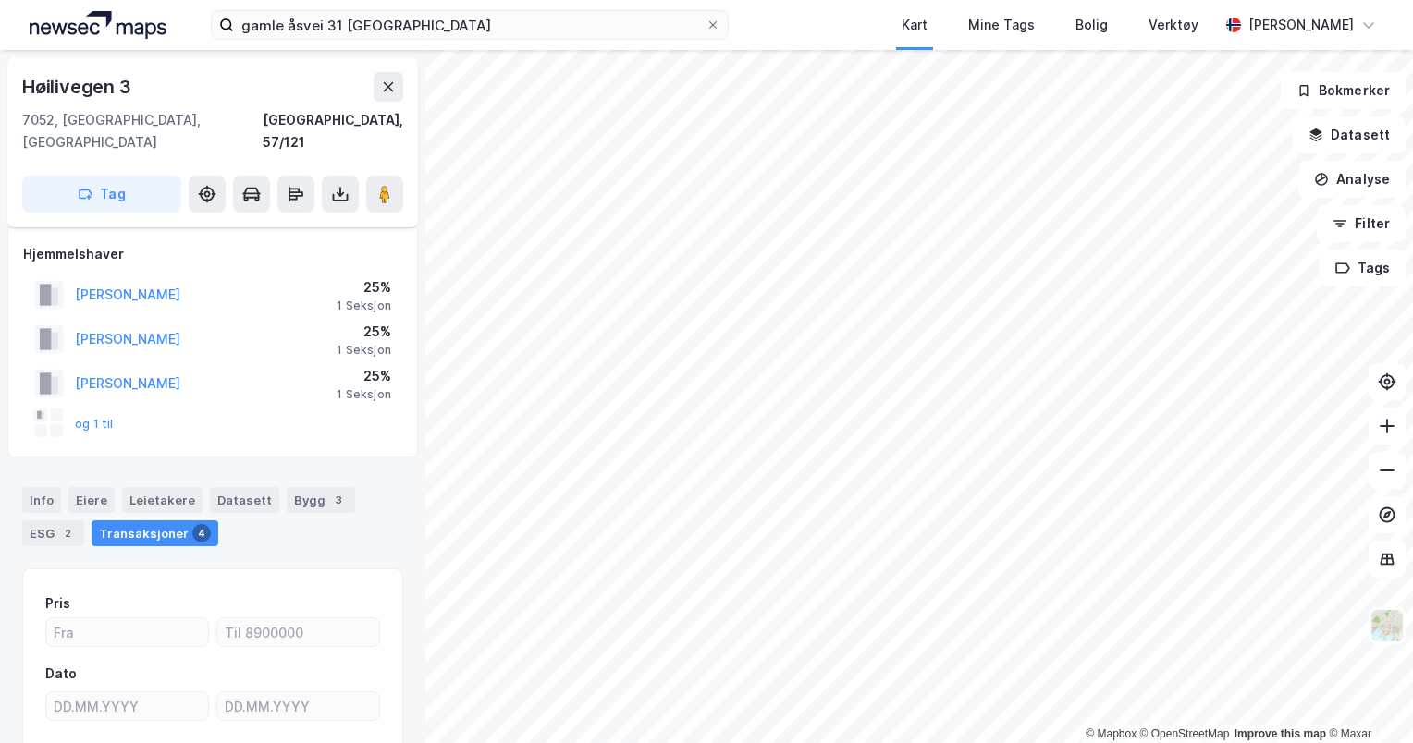
scroll to position [17, 0]
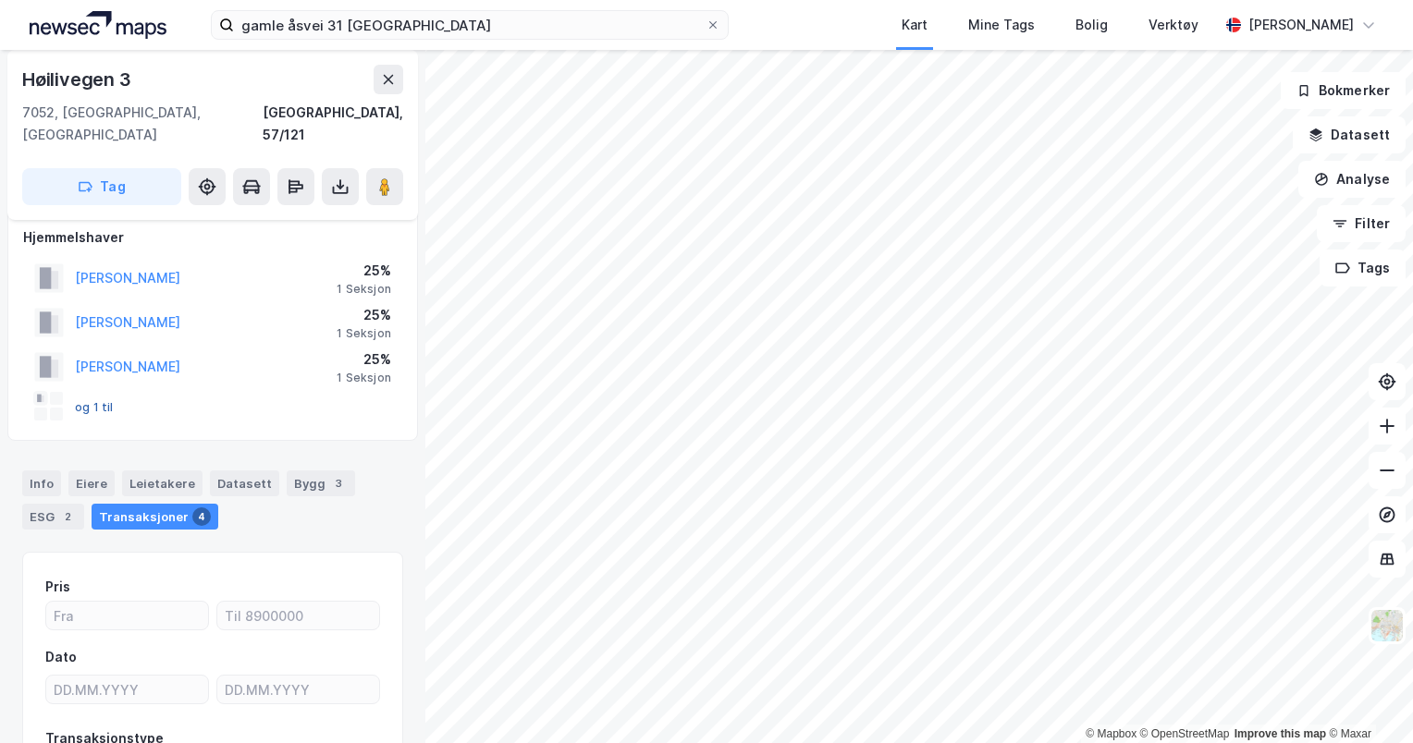
click at [0, 0] on button "og 1 til" at bounding box center [0, 0] width 0 height 0
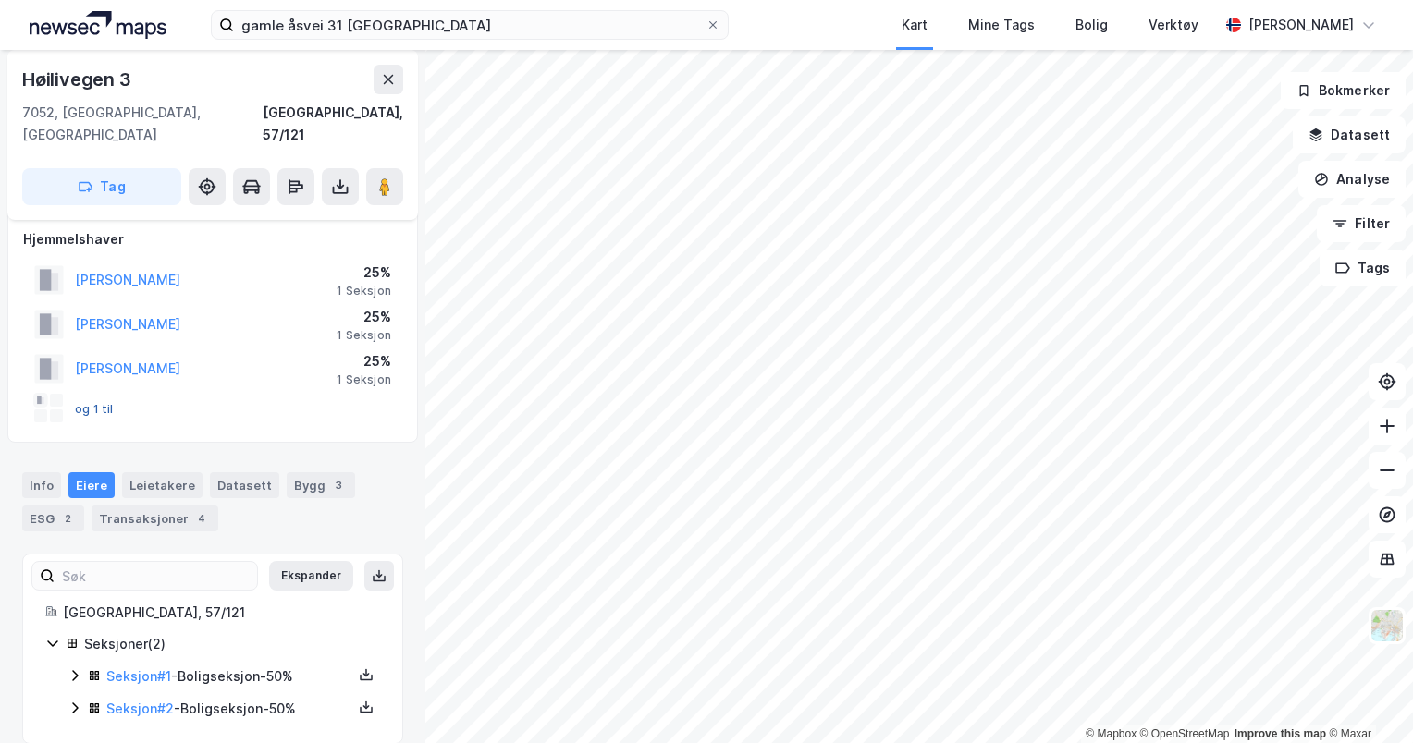
click at [0, 0] on button "og 1 til" at bounding box center [0, 0] width 0 height 0
click at [111, 390] on div "og 1 til" at bounding box center [212, 408] width 379 height 37
click at [144, 506] on div "Transaksjoner 4" at bounding box center [155, 519] width 127 height 26
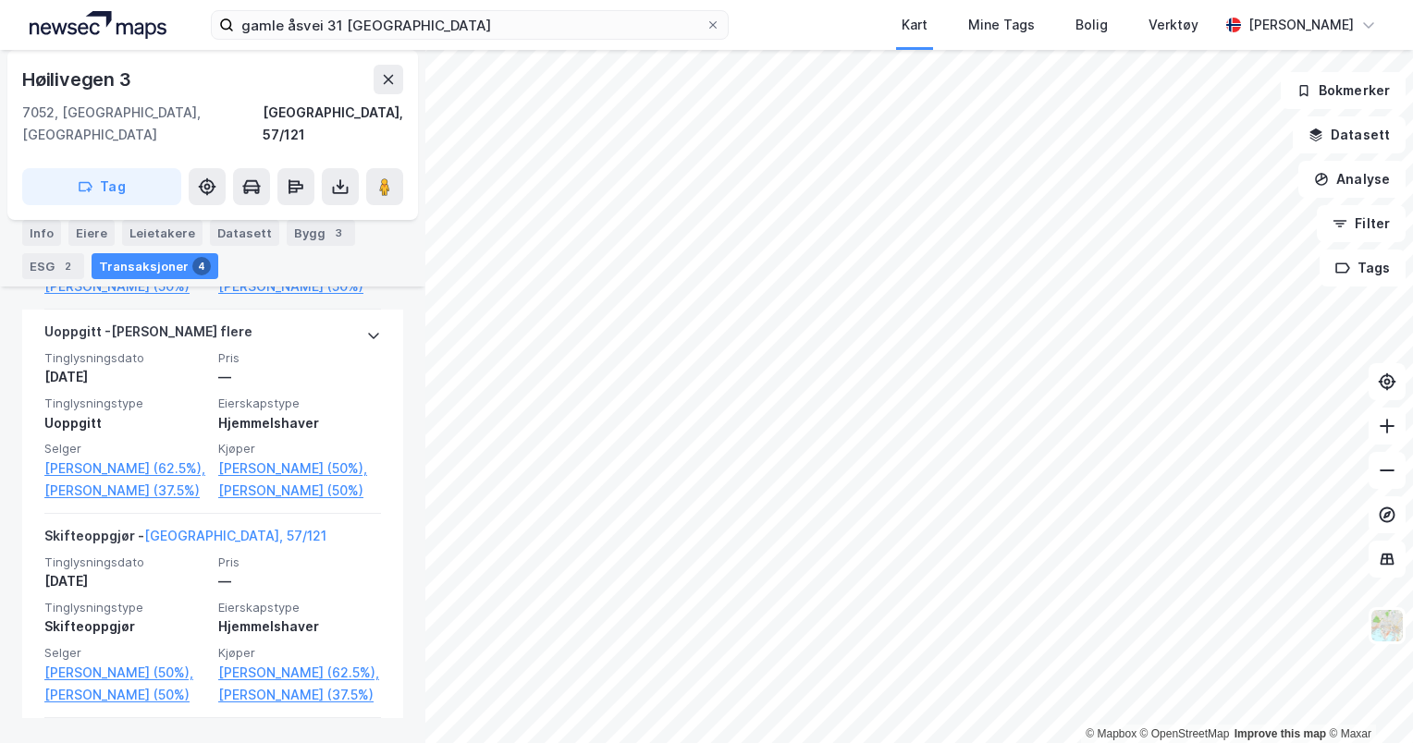
scroll to position [796, 0]
